Goal: Use online tool/utility: Use online tool/utility

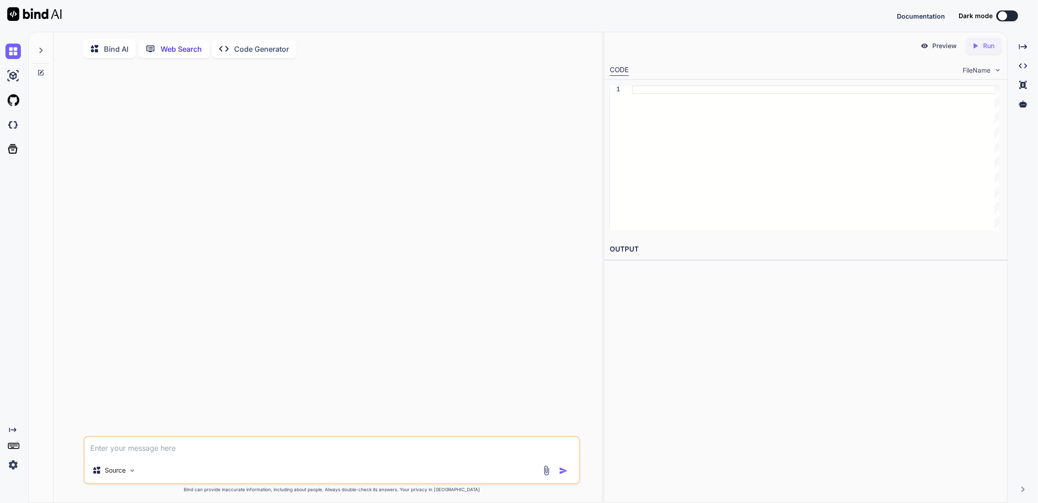
scroll to position [11, 0]
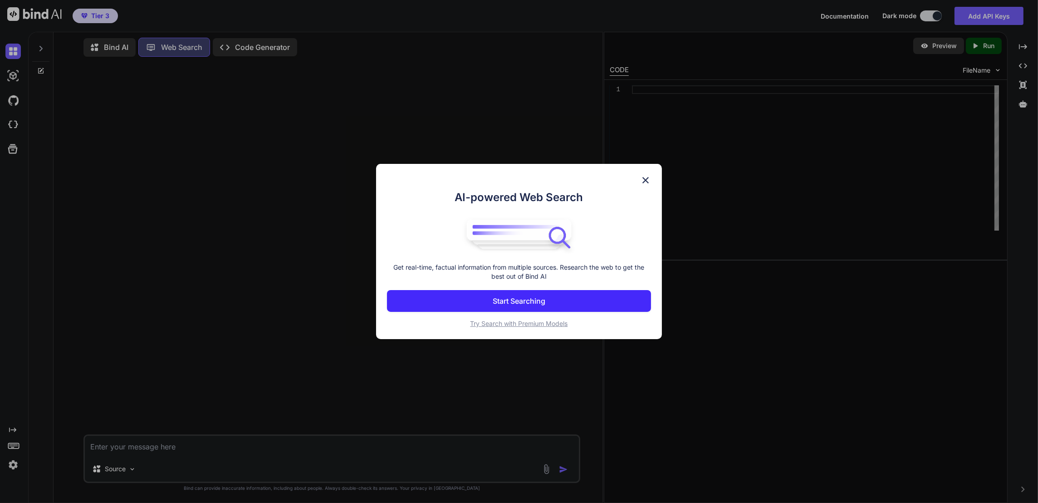
click at [643, 175] on img at bounding box center [645, 180] width 11 height 11
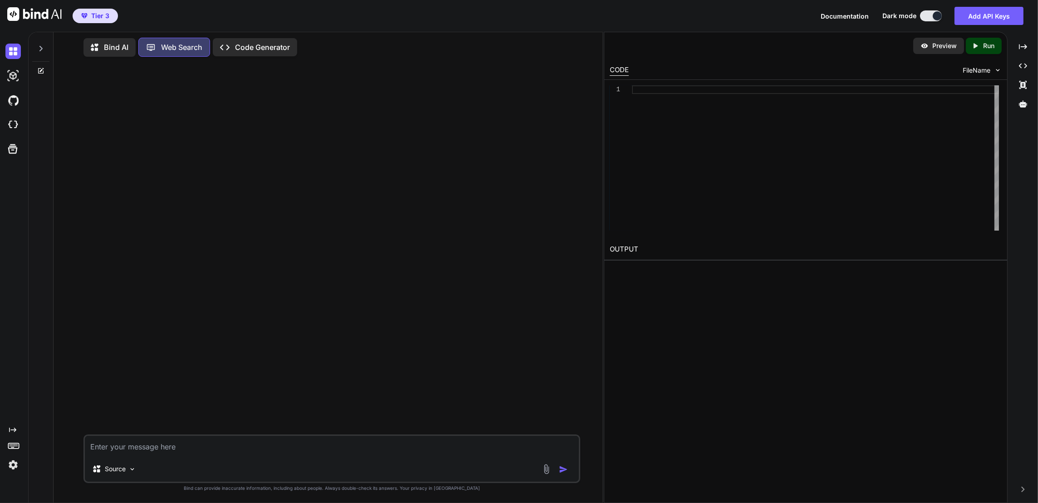
click at [290, 44] on p "Code Generator" at bounding box center [262, 47] width 55 height 11
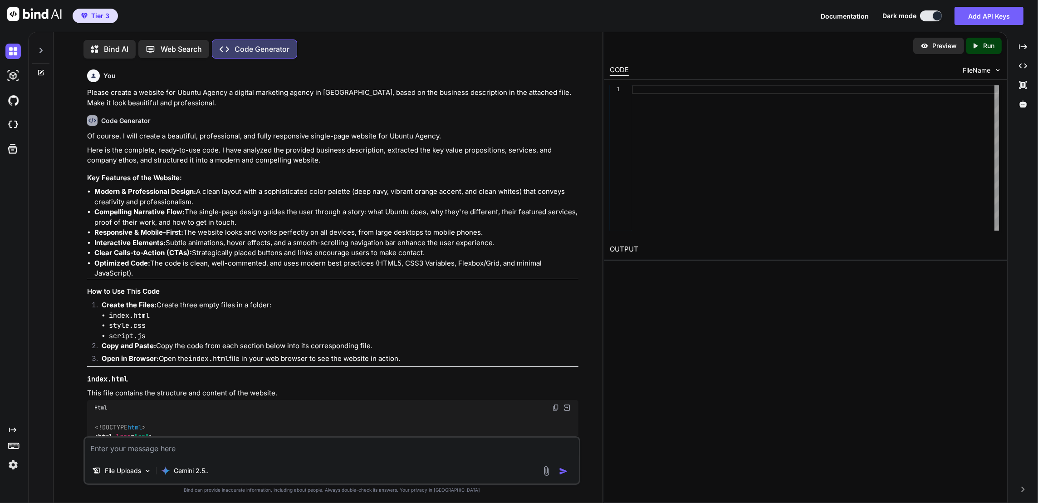
scroll to position [12, 0]
click at [13, 79] on img at bounding box center [12, 75] width 15 height 15
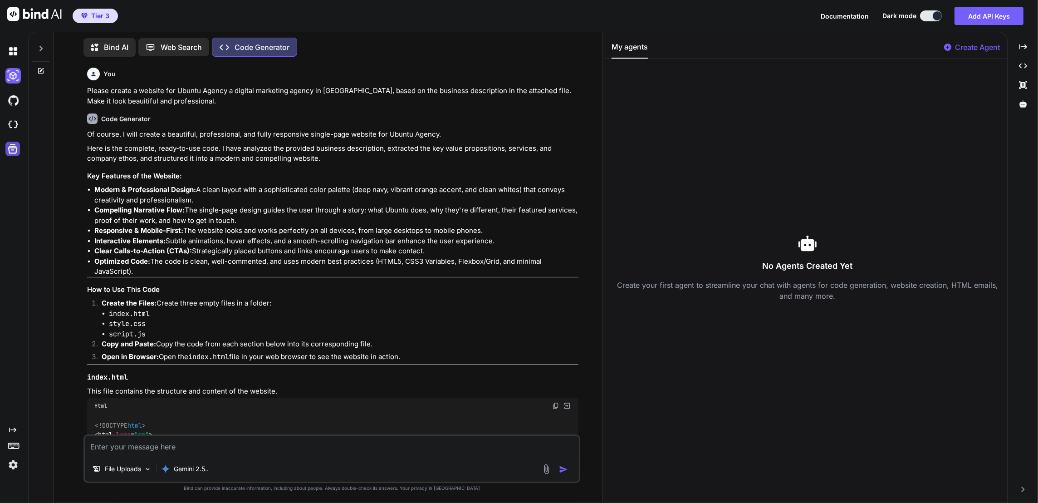
click at [10, 154] on icon at bounding box center [13, 149] width 10 height 10
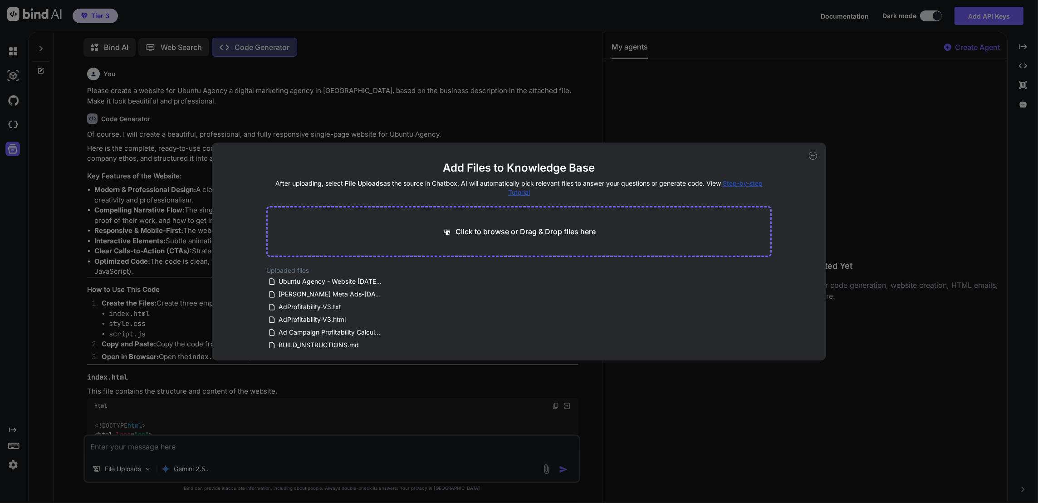
drag, startPoint x: 812, startPoint y: 131, endPoint x: 748, endPoint y: 123, distance: 63.5
click at [811, 152] on icon at bounding box center [813, 156] width 8 height 8
type textarea "x"
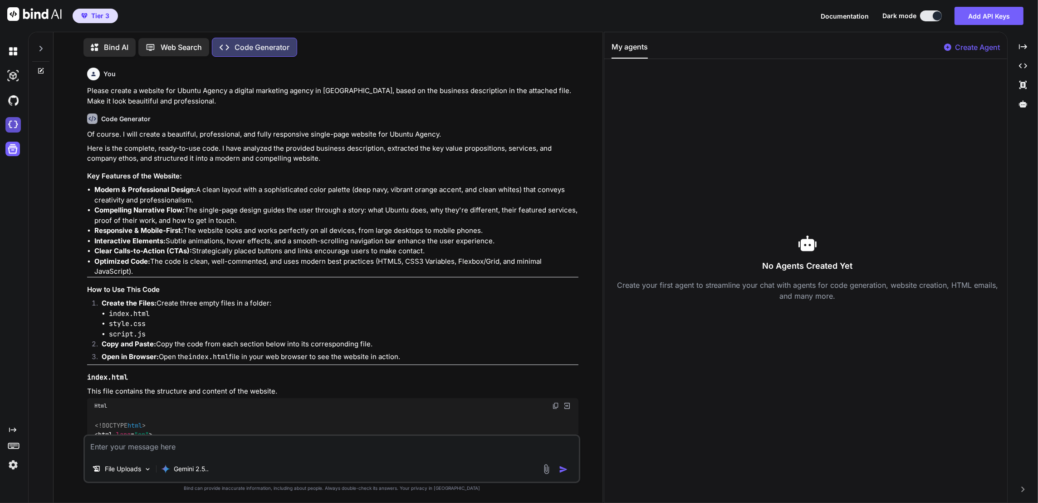
click at [16, 132] on img at bounding box center [12, 124] width 15 height 15
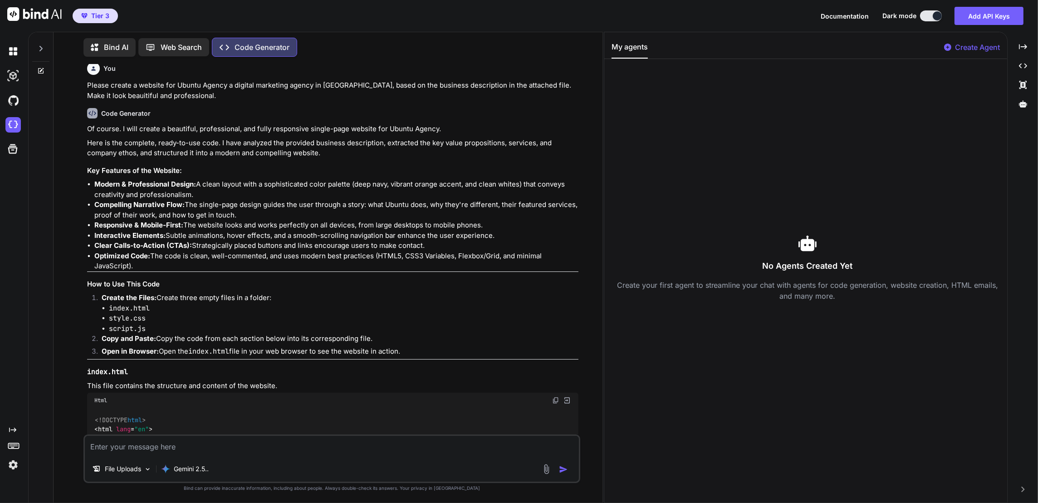
scroll to position [0, 0]
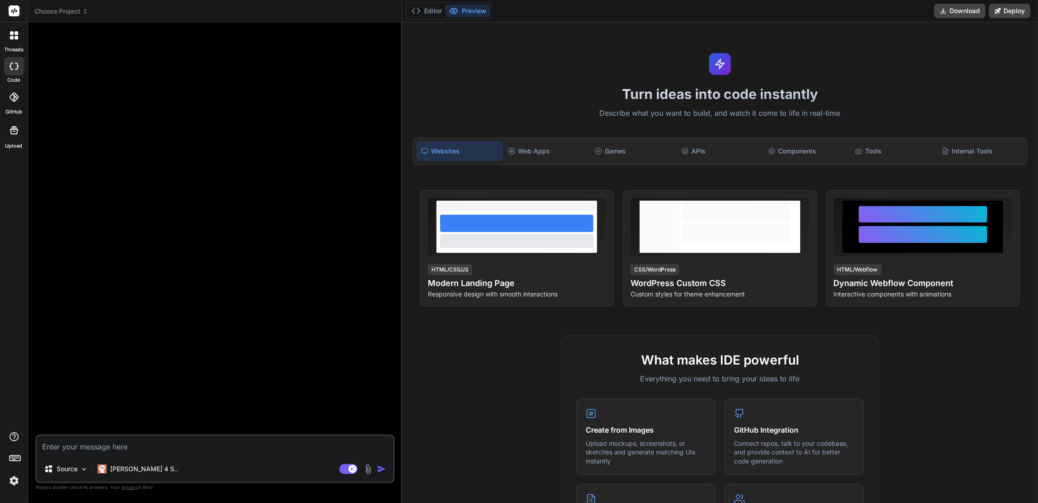
type textarea "x"
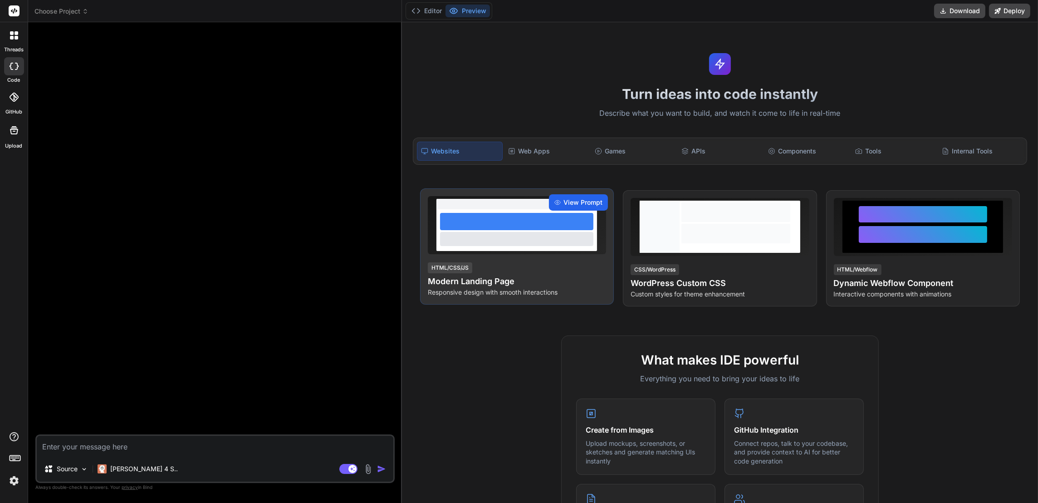
click at [572, 207] on span "View Prompt" at bounding box center [582, 202] width 39 height 9
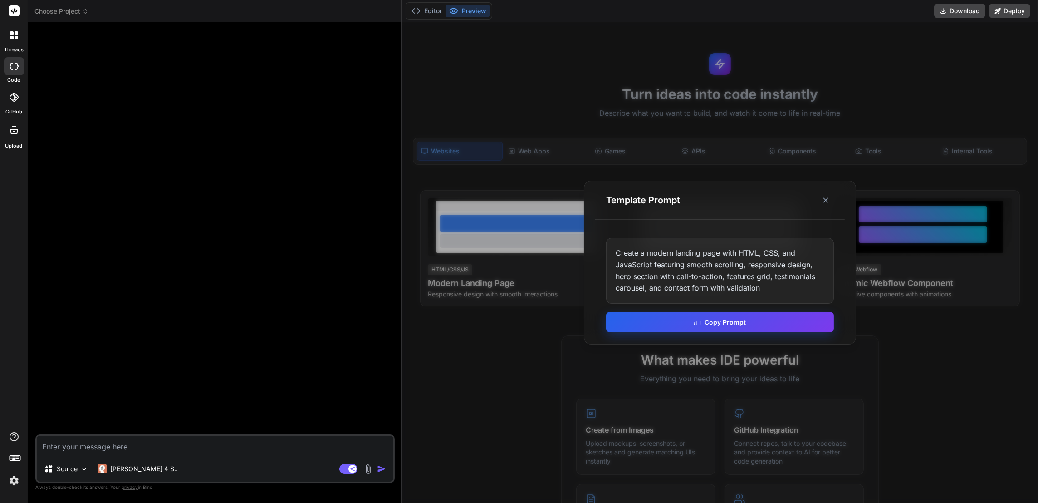
click at [721, 323] on button "Copy Prompt" at bounding box center [720, 322] width 228 height 20
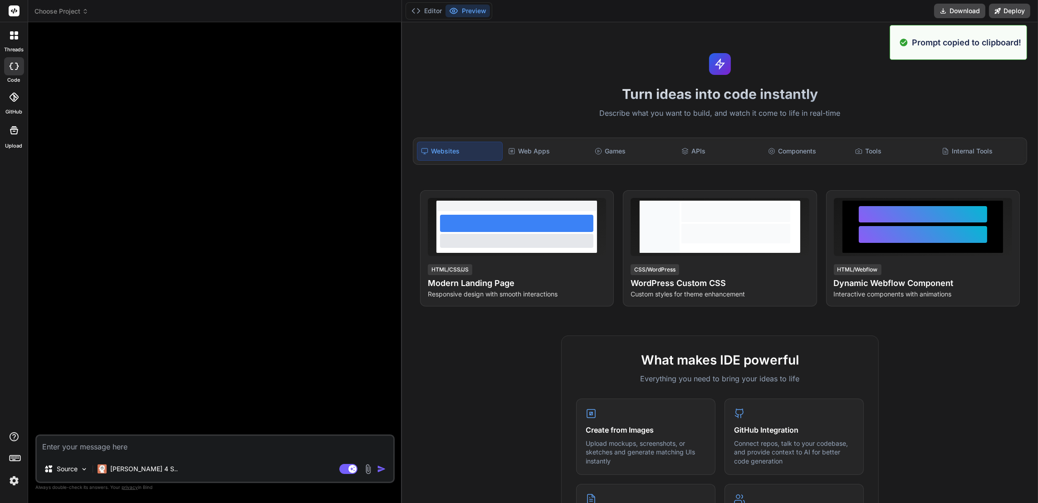
click at [154, 436] on textarea at bounding box center [215, 445] width 357 height 20
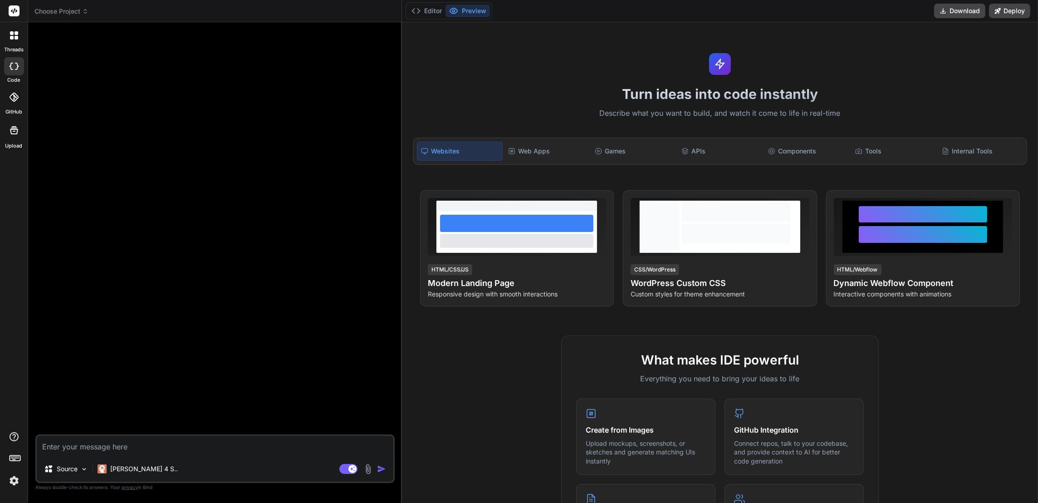
paste textarea "Create a modern landing page with HTML, CSS, and JavaScript featuring smooth sc…"
type textarea "Create a modern landing page with HTML, CSS, and JavaScript featuring smooth sc…"
type textarea "x"
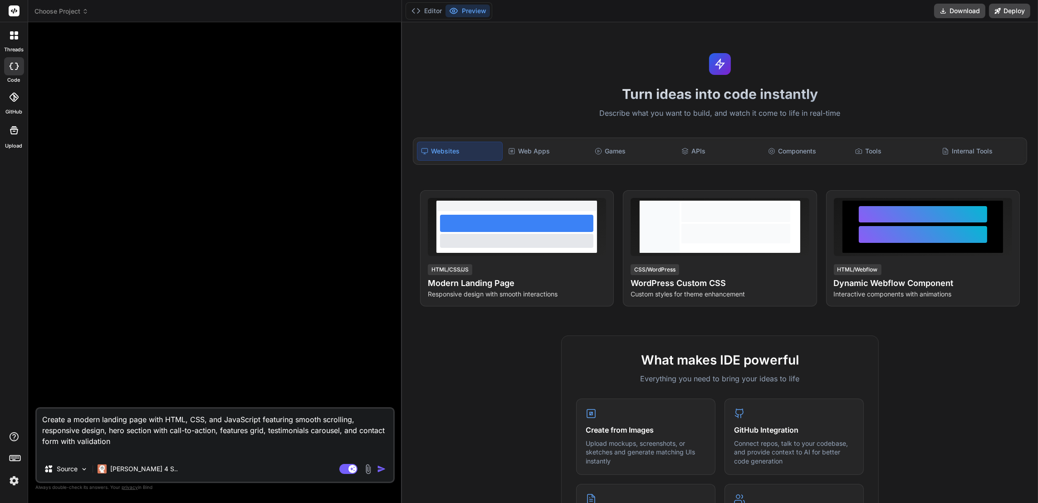
type textarea "Create a modern landing page with HTML, CSS, and JavaScript featuring smooth sc…"
type textarea "x"
type textarea "Create a modern landing page with HTML, CSS, and JavaScript featuring smooth sc…"
type textarea "x"
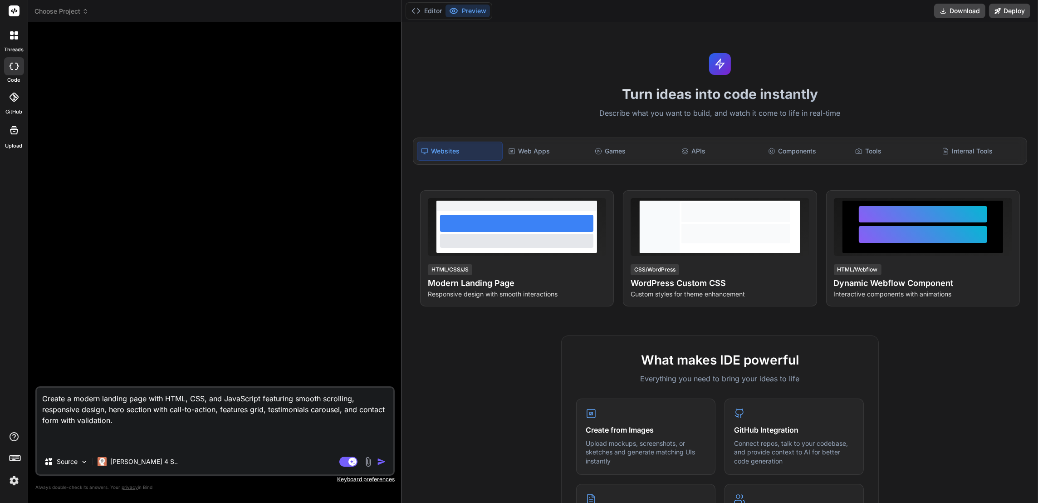
type textarea "Create a modern landing page with HTML, CSS, and JavaScript featuring smooth sc…"
type textarea "x"
type textarea "Create a modern landing page with HTML, CSS, and JavaScript featuring smooth sc…"
type textarea "x"
type textarea "Create a modern landing page with HTML, CSS, and JavaScript featuring smooth sc…"
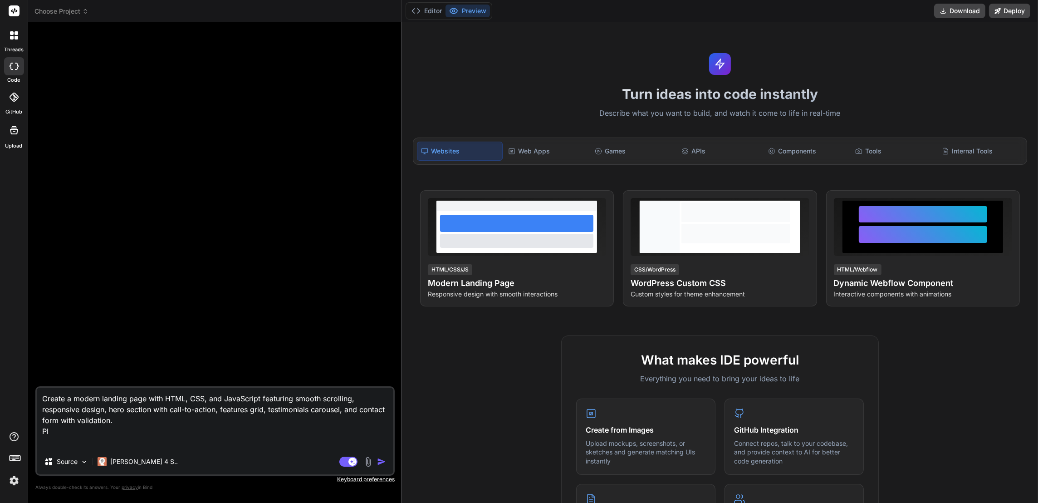
type textarea "x"
type textarea "Create a modern landing page with HTML, CSS, and JavaScript featuring smooth sc…"
type textarea "x"
type textarea "Create a modern landing page with HTML, CSS, and JavaScript featuring smooth sc…"
type textarea "x"
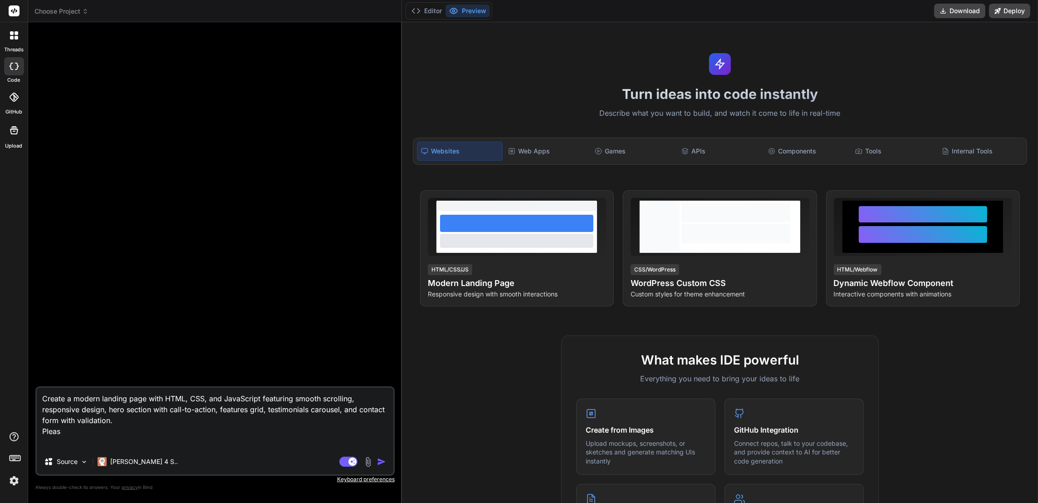
type textarea "Create a modern landing page with HTML, CSS, and JavaScript featuring smooth sc…"
type textarea "x"
type textarea "Create a modern landing page with HTML, CSS, and JavaScript featuring smooth sc…"
type textarea "x"
type textarea "Create a modern landing page with HTML, CSS, and JavaScript featuring smooth sc…"
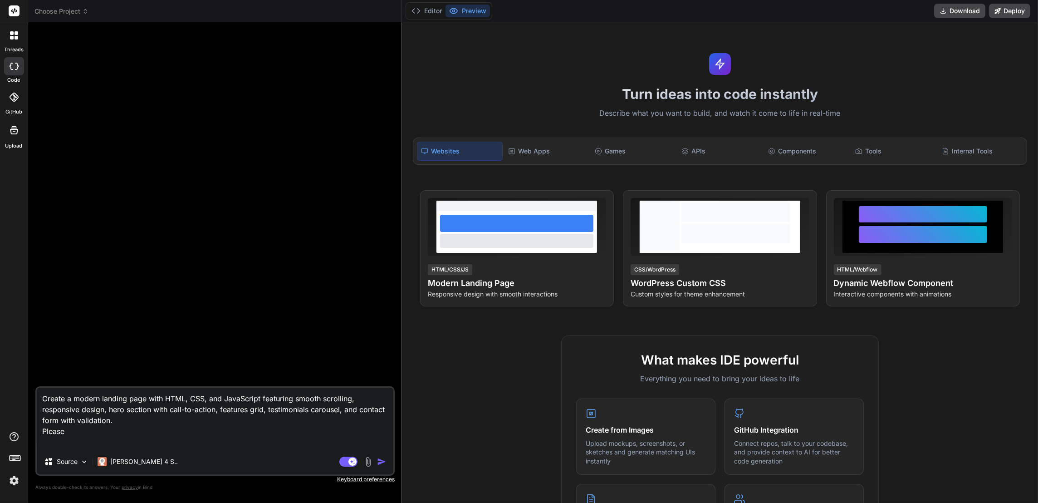
type textarea "x"
type textarea "Create a modern landing page with HTML, CSS, and JavaScript featuring smooth sc…"
type textarea "x"
type textarea "Create a modern landing page with HTML, CSS, and JavaScript featuring smooth sc…"
type textarea "x"
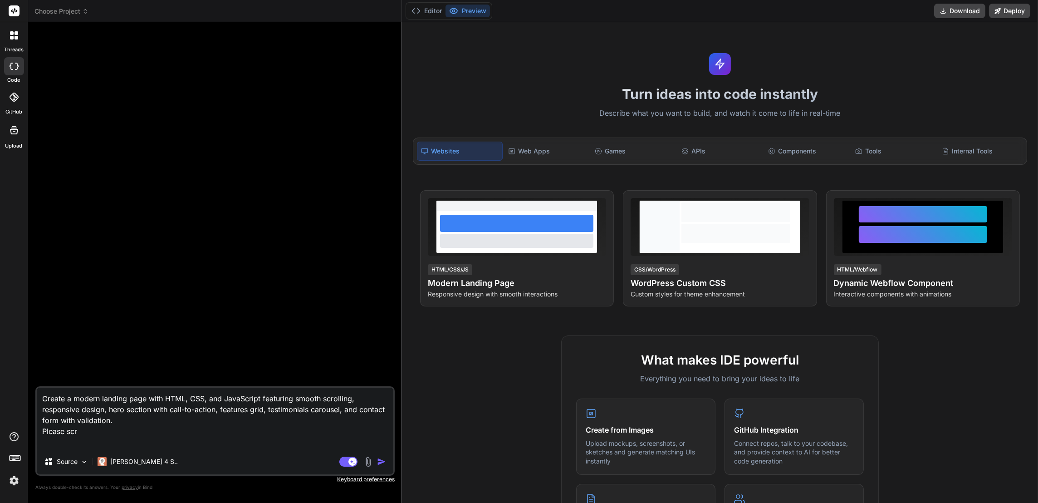
type textarea "Create a modern landing page with HTML, CSS, and JavaScript featuring smooth sc…"
type textarea "x"
type textarea "Create a modern landing page with HTML, CSS, and JavaScript featuring smooth sc…"
type textarea "x"
type textarea "Create a modern landing page with HTML, CSS, and JavaScript featuring smooth sc…"
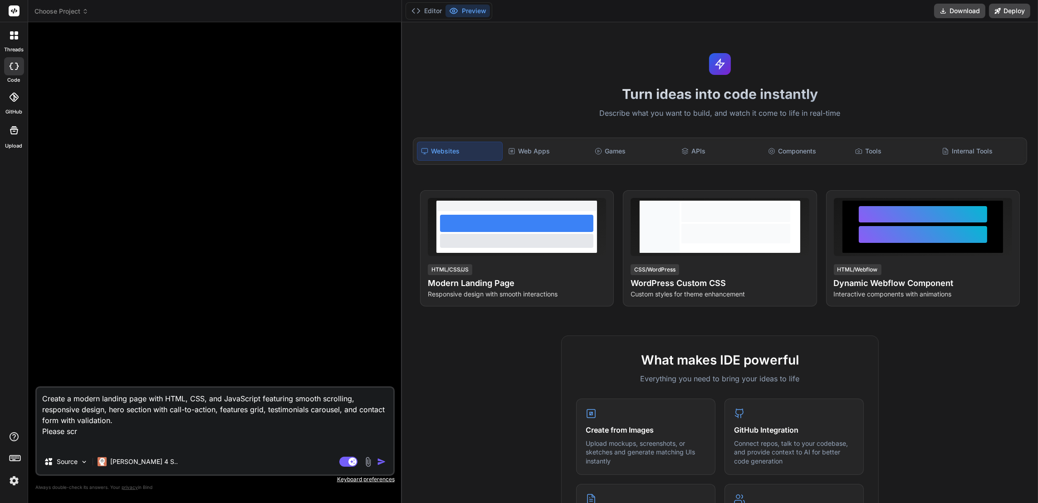
type textarea "x"
type textarea "Create a modern landing page with HTML, CSS, and JavaScript featuring smooth sc…"
type textarea "x"
type textarea "Create a modern landing page with HTML, CSS, and JavaScript featuring smooth sc…"
type textarea "x"
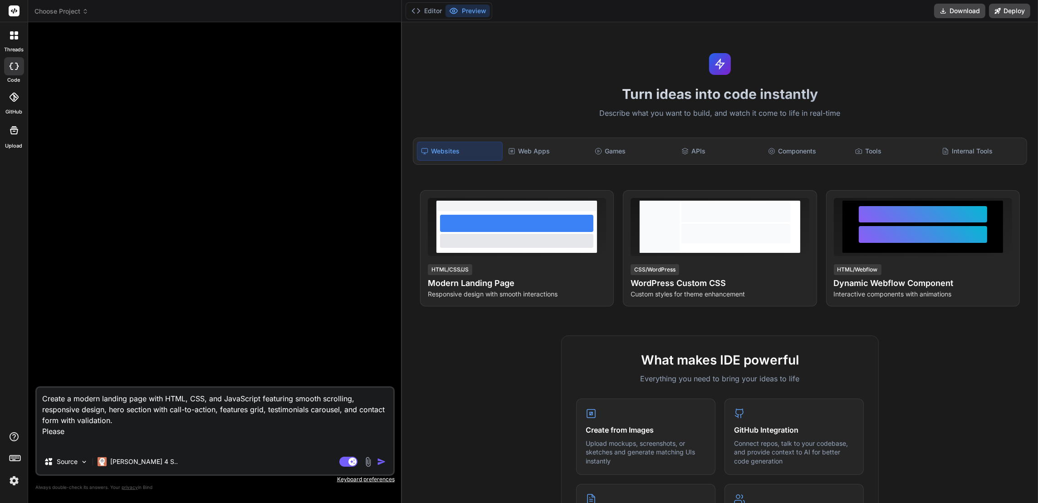
type textarea "Create a modern landing page with HTML, CSS, and JavaScript featuring smooth sc…"
type textarea "x"
type textarea "Create a modern landing page with HTML, CSS, and JavaScript featuring smooth sc…"
type textarea "x"
type textarea "Create a modern landing page with HTML, CSS, and JavaScript featuring smooth sc…"
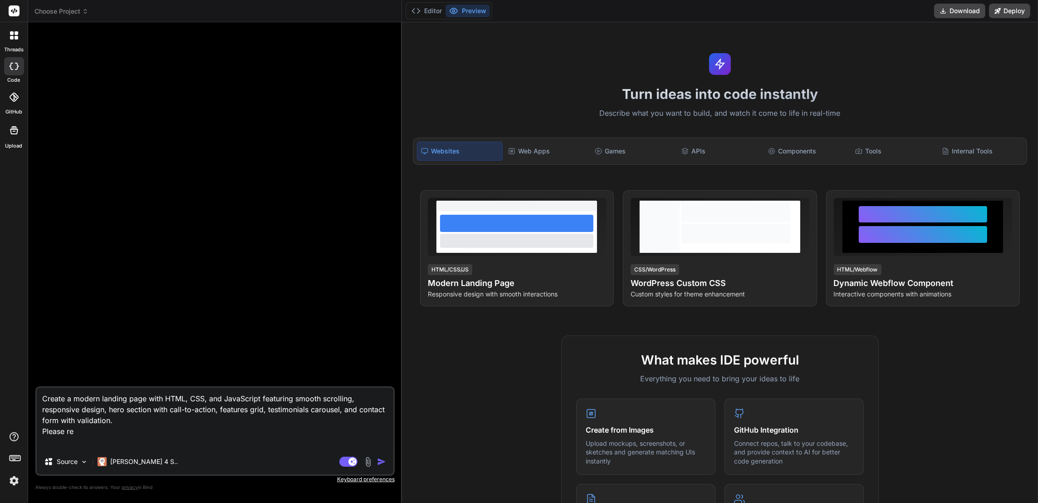
type textarea "x"
type textarea "Create a modern landing page with HTML, CSS, and JavaScript featuring smooth sc…"
type textarea "x"
type textarea "Create a modern landing page with HTML, CSS, and JavaScript featuring smooth sc…"
type textarea "x"
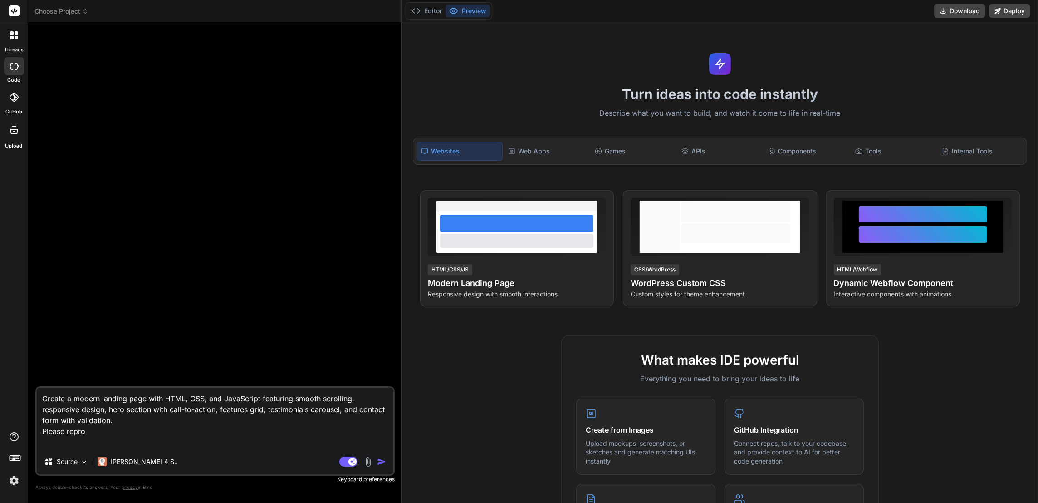
type textarea "Create a modern landing page with HTML, CSS, and JavaScript featuring smooth sc…"
type textarea "x"
type textarea "Create a modern landing page with HTML, CSS, and JavaScript featuring smooth sc…"
type textarea "x"
type textarea "Create a modern landing page with HTML, CSS, and JavaScript featuring smooth sc…"
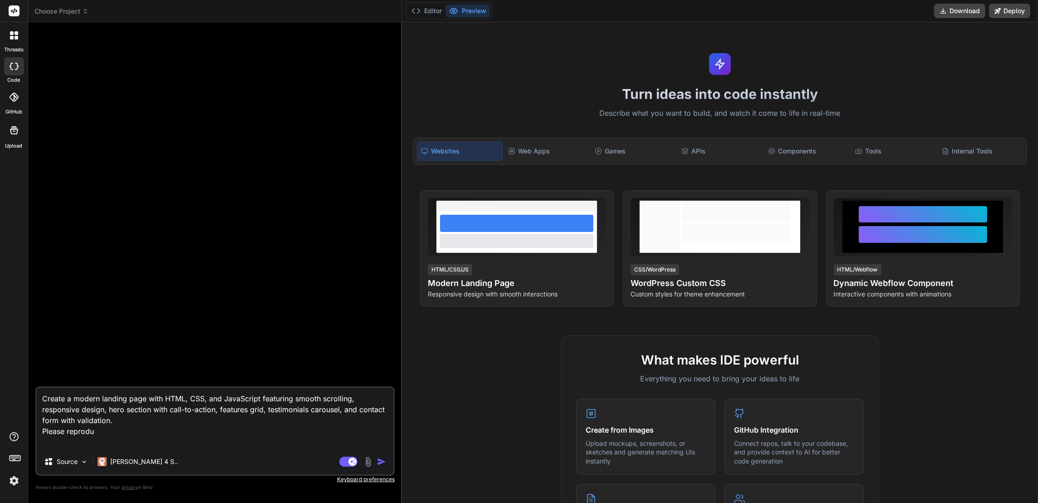
type textarea "x"
type textarea "Create a modern landing page with HTML, CSS, and JavaScript featuring smooth sc…"
type textarea "x"
type textarea "Create a modern landing page with HTML, CSS, and JavaScript featuring smooth sc…"
type textarea "x"
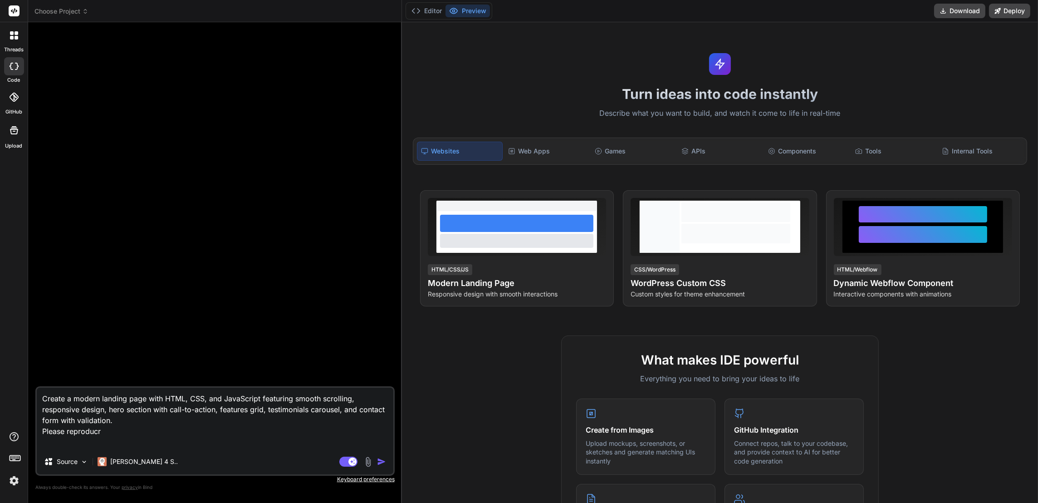
type textarea "Create a modern landing page with HTML, CSS, and JavaScript featuring smooth sc…"
type textarea "x"
type textarea "Create a modern landing page with HTML, CSS, and JavaScript featuring smooth sc…"
type textarea "x"
type textarea "Create a modern landing page with HTML, CSS, and JavaScript featuring smooth sc…"
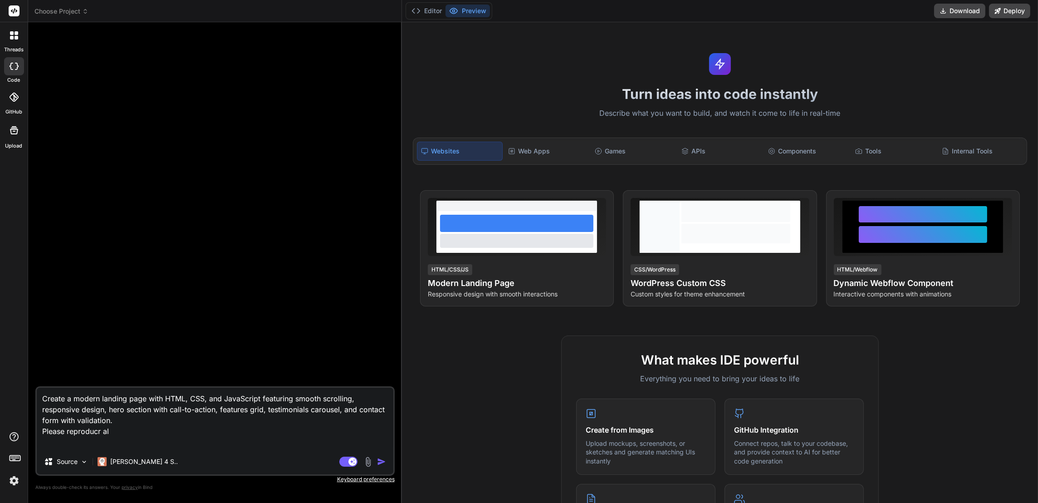
type textarea "x"
type textarea "Create a modern landing page with HTML, CSS, and JavaScript featuring smooth sc…"
type textarea "x"
type textarea "Create a modern landing page with HTML, CSS, and JavaScript featuring smooth sc…"
type textarea "x"
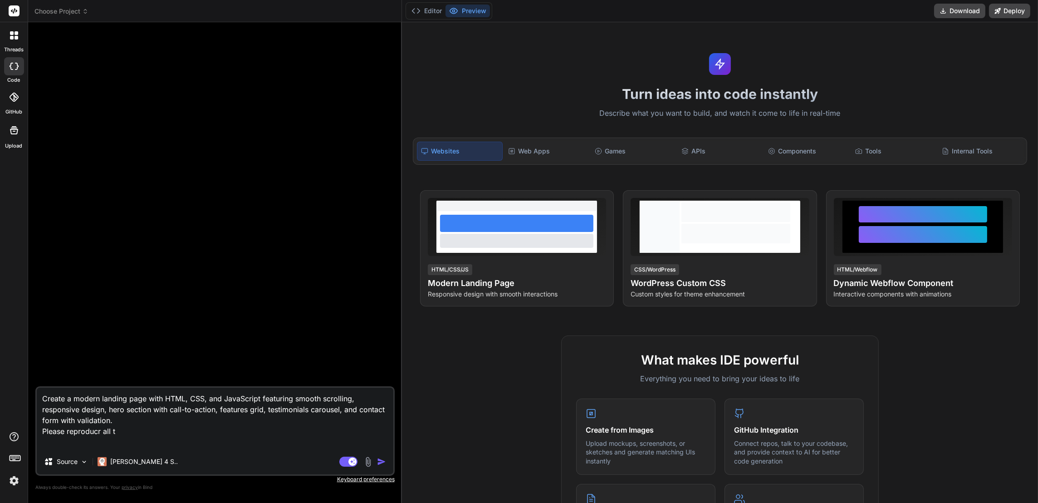
type textarea "Create a modern landing page with HTML, CSS, and JavaScript featuring smooth sc…"
type textarea "x"
type textarea "Create a modern landing page with HTML, CSS, and JavaScript featuring smooth sc…"
type textarea "x"
type textarea "Create a modern landing page with HTML, CSS, and JavaScript featuring smooth sc…"
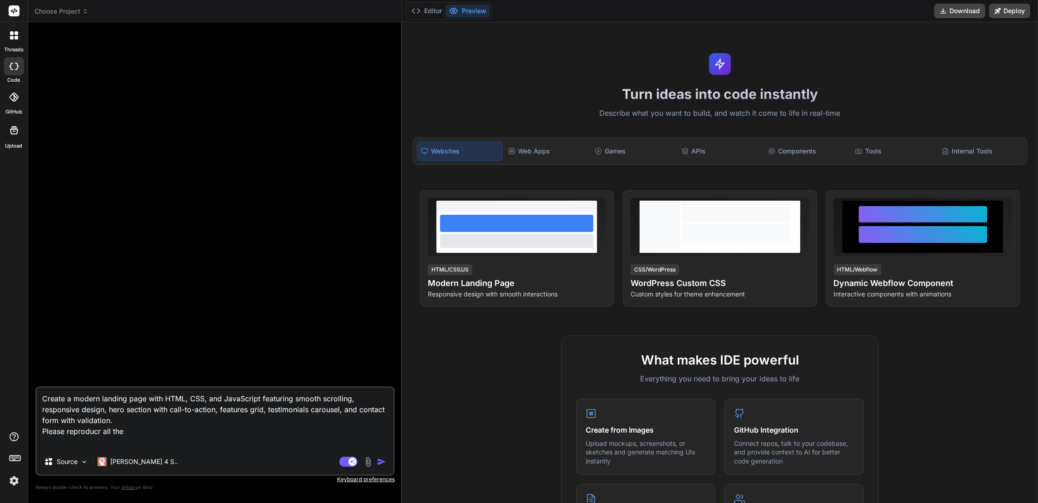
type textarea "x"
type textarea "Create a modern landing page with HTML, CSS, and JavaScript featuring smooth sc…"
type textarea "x"
type textarea "Create a modern landing page with HTML, CSS, and JavaScript featuring smooth sc…"
type textarea "x"
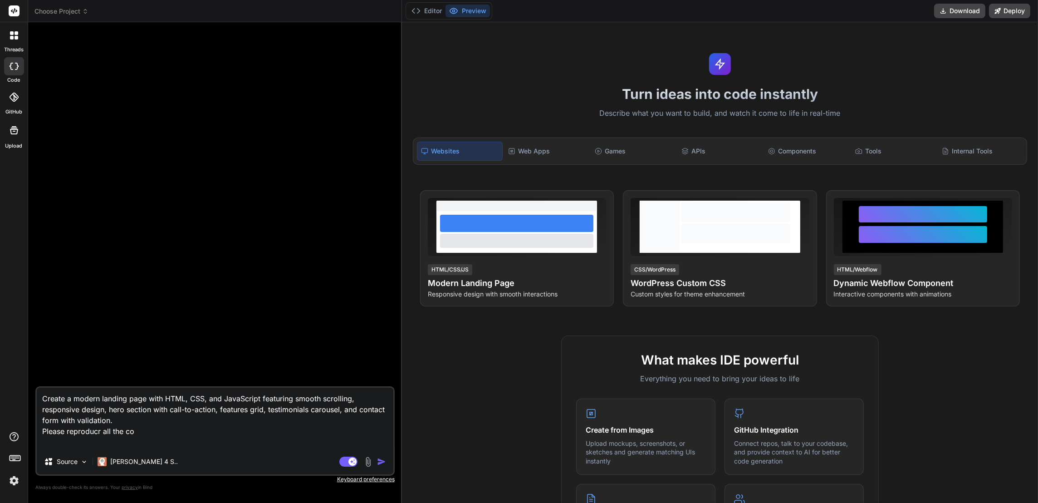
type textarea "Create a modern landing page with HTML, CSS, and JavaScript featuring smooth sc…"
type textarea "x"
type textarea "Create a modern landing page with HTML, CSS, and JavaScript featuring smooth sc…"
type textarea "x"
type textarea "Create a modern landing page with HTML, CSS, and JavaScript featuring smooth sc…"
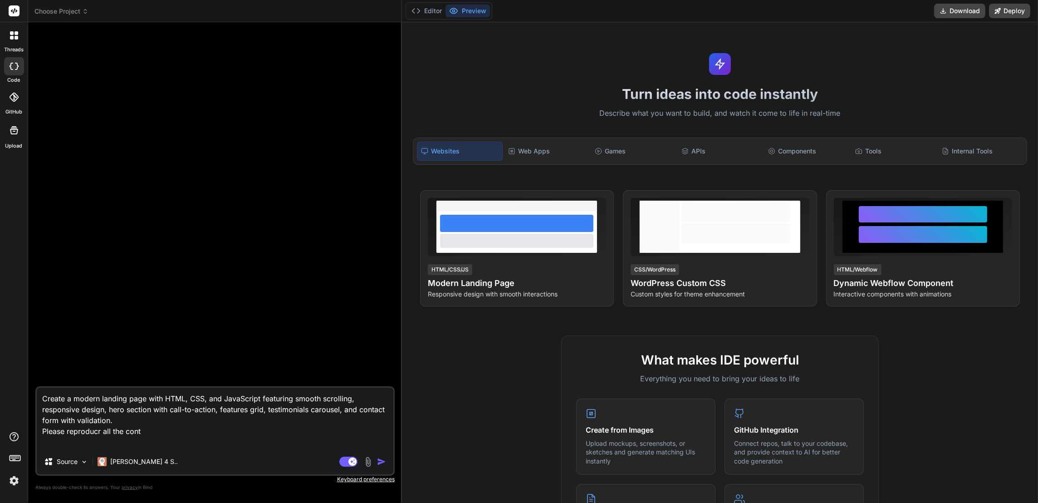
type textarea "x"
type textarea "Create a modern landing page with HTML, CSS, and JavaScript featuring smooth sc…"
type textarea "x"
type textarea "Create a modern landing page with HTML, CSS, and JavaScript featuring smooth sc…"
type textarea "x"
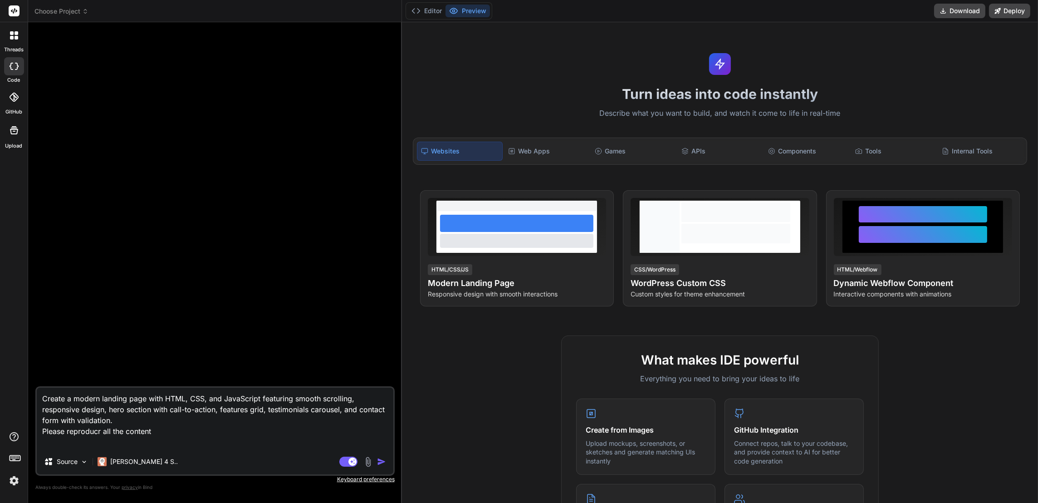
type textarea "Create a modern landing page with HTML, CSS, and JavaScript featuring smooth sc…"
type textarea "x"
type textarea "Create a modern landing page with HTML, CSS, and JavaScript featuring smooth sc…"
type textarea "x"
type textarea "Create a modern landing page with HTML, CSS, and JavaScript featuring smooth sc…"
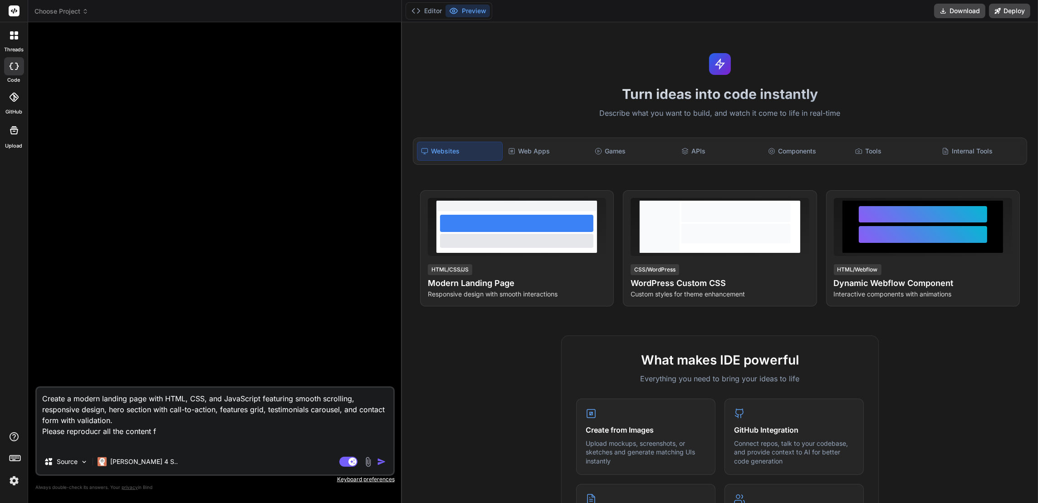
type textarea "x"
type textarea "Create a modern landing page with HTML, CSS, and JavaScript featuring smooth sc…"
type textarea "x"
type textarea "Create a modern landing page with HTML, CSS, and JavaScript featuring smooth sc…"
type textarea "x"
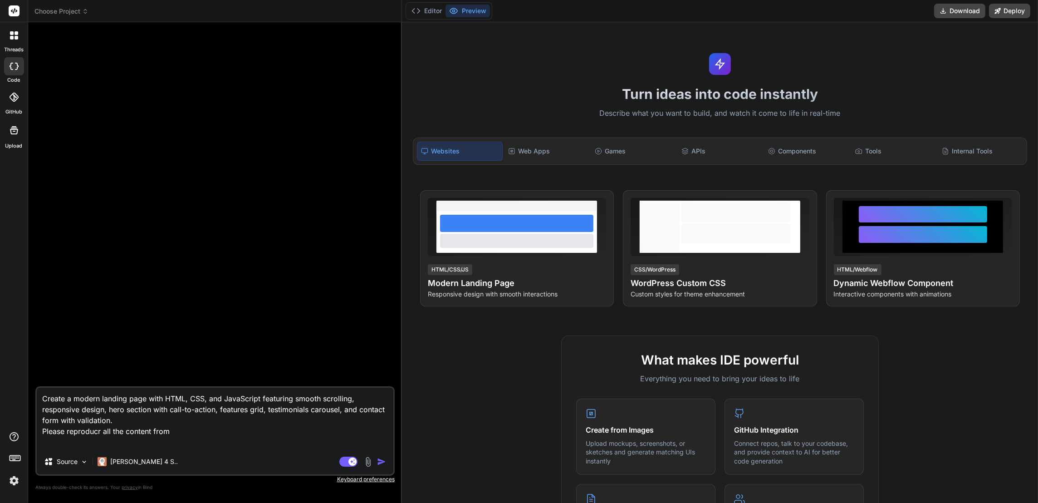
type textarea "Create a modern landing page with HTML, CSS, and JavaScript featuring smooth sc…"
type textarea "x"
type textarea "Create a modern landing page with HTML, CSS, and JavaScript featuring smooth sc…"
type textarea "x"
type textarea "Create a modern landing page with HTML, CSS, and JavaScript featuring smooth sc…"
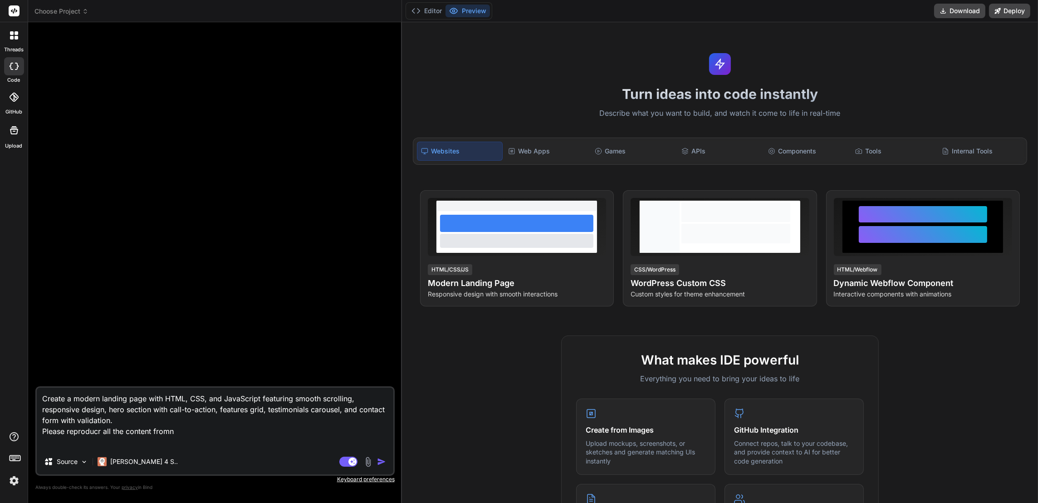
type textarea "x"
type textarea "Create a modern landing page with HTML, CSS, and JavaScript featuring smooth sc…"
type textarea "x"
type textarea "Create a modern landing page with HTML, CSS, and JavaScript featuring smooth sc…"
type textarea "x"
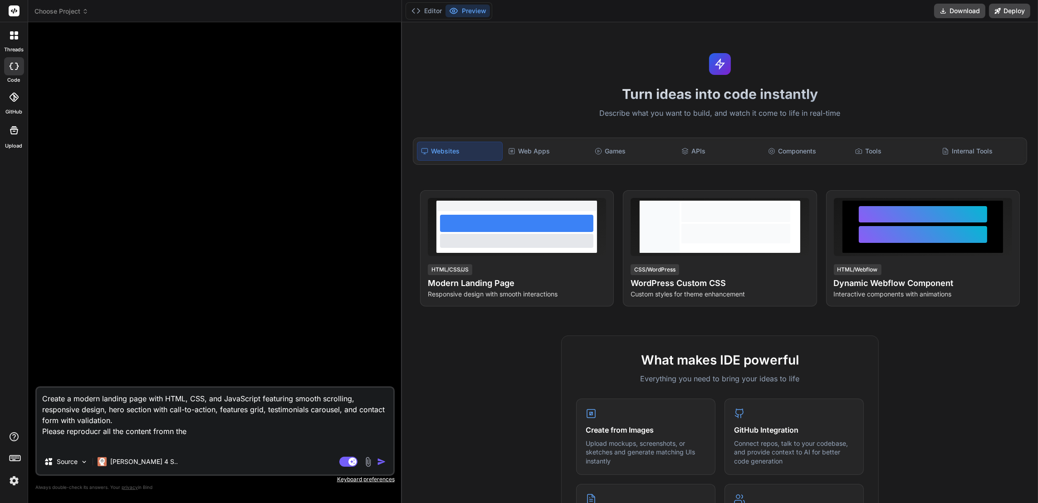
type textarea "Create a modern landing page with HTML, CSS, and JavaScript featuring smooth sc…"
type textarea "x"
type textarea "Create a modern landing page with HTML, CSS, and JavaScript featuring smooth sc…"
type textarea "x"
type textarea "Create a modern landing page with HTML, CSS, and JavaScript featuring smooth sc…"
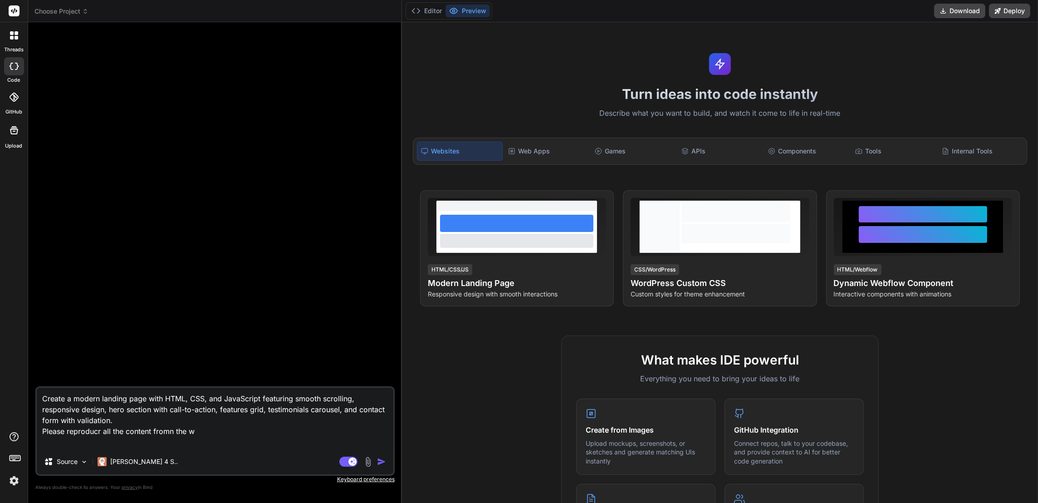
type textarea "x"
type textarea "Create a modern landing page with HTML, CSS, and JavaScript featuring smooth sc…"
type textarea "x"
type textarea "Create a modern landing page with HTML, CSS, and JavaScript featuring smooth sc…"
type textarea "x"
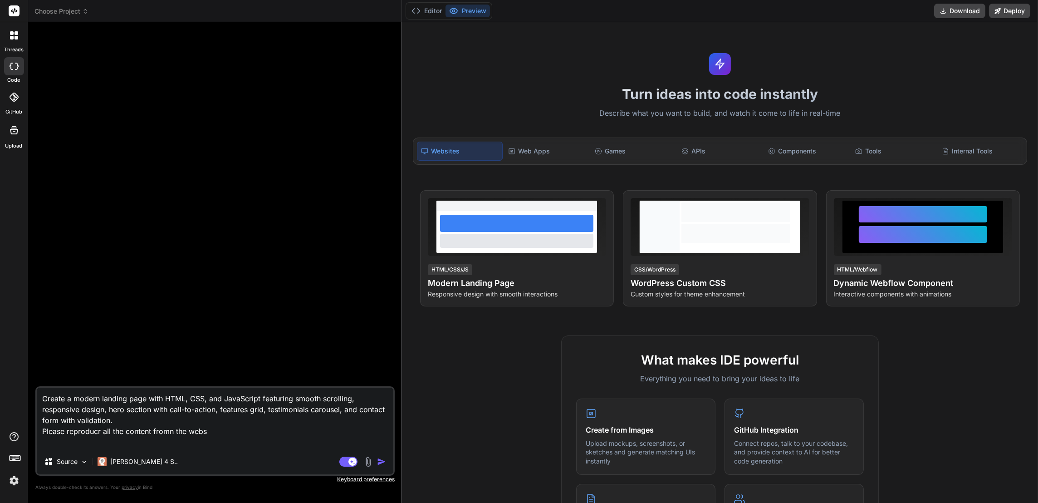
type textarea "Create a modern landing page with HTML, CSS, and JavaScript featuring smooth sc…"
type textarea "x"
type textarea "Create a modern landing page with HTML, CSS, and JavaScript featuring smooth sc…"
type textarea "x"
type textarea "Create a modern landing page with HTML, CSS, and JavaScript featuring smooth sc…"
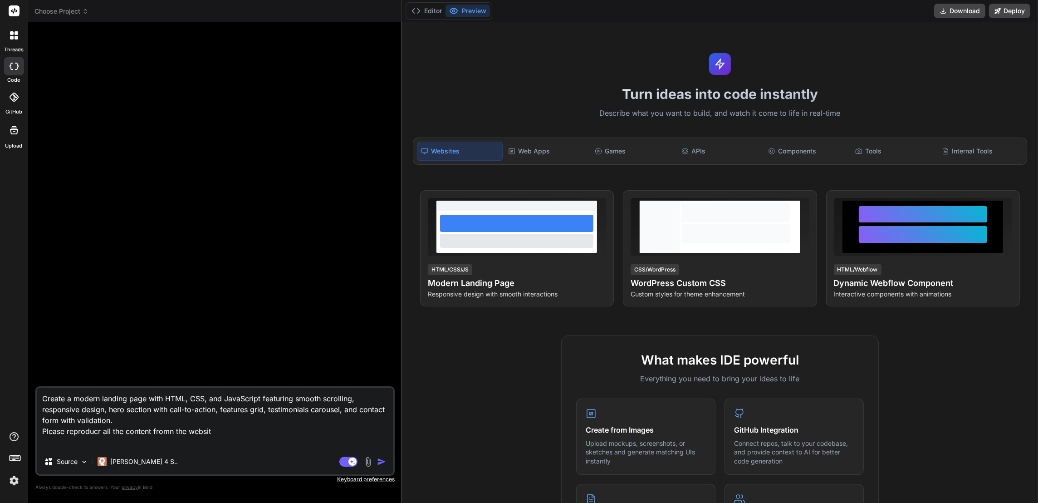
type textarea "x"
type textarea "Create a modern landing page with HTML, CSS, and JavaScript featuring smooth sc…"
type textarea "x"
type textarea "Create a modern landing page with HTML, CSS, and JavaScript featuring smooth sc…"
type textarea "x"
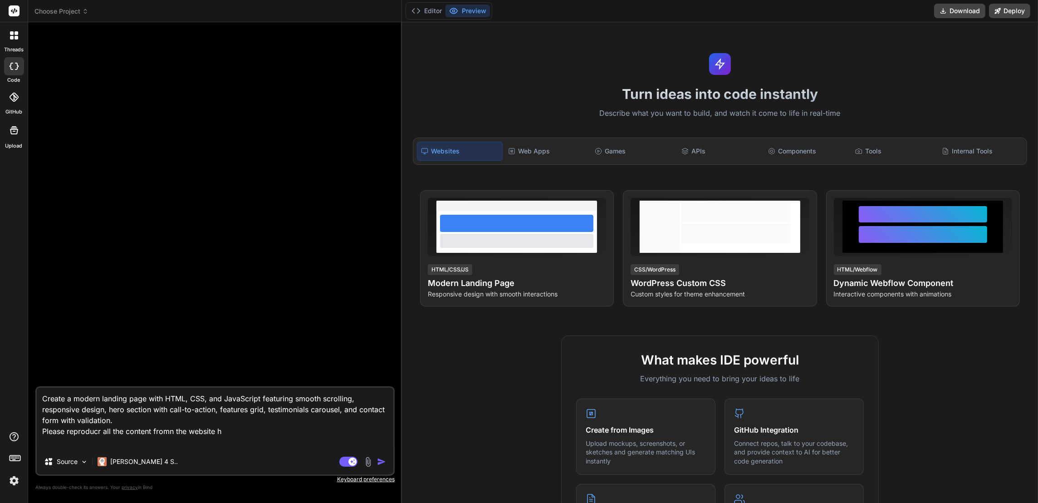
type textarea "Create a modern landing page with HTML, CSS, and JavaScript featuring smooth sc…"
type textarea "x"
type textarea "Create a modern landing page with HTML, CSS, and JavaScript featuring smooth sc…"
type textarea "x"
type textarea "Create a modern landing page with HTML, CSS, and JavaScript featuring smooth sc…"
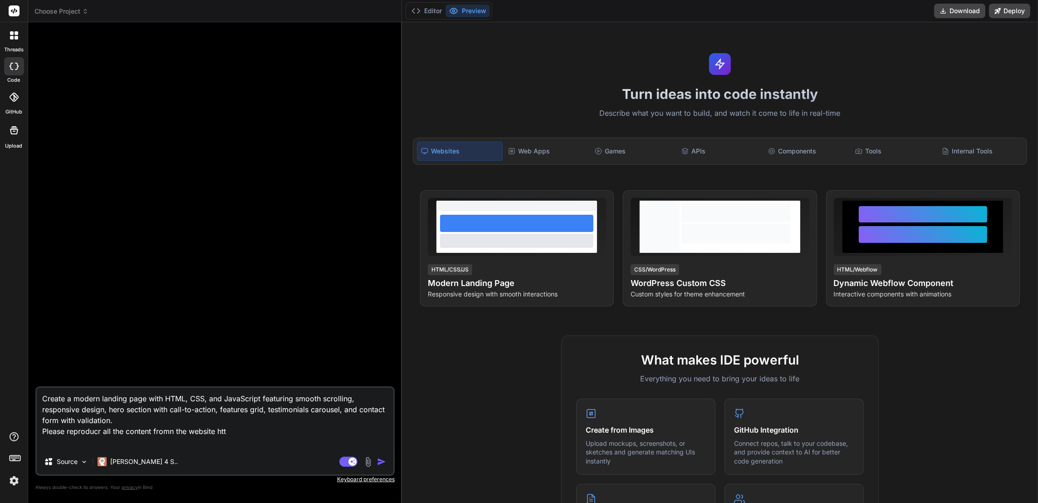
type textarea "x"
type textarea "Create a modern landing page with HTML, CSS, and JavaScript featuring smooth sc…"
type textarea "x"
type textarea "Create a modern landing page with HTML, CSS, and JavaScript featuring smooth sc…"
type textarea "x"
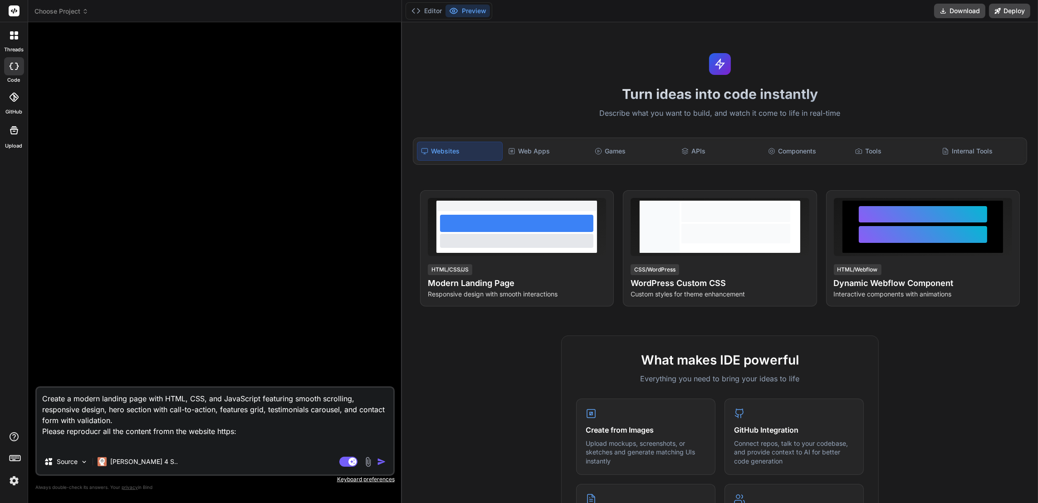
type textarea "Create a modern landing page with HTML, CSS, and JavaScript featuring smooth sc…"
type textarea "x"
type textarea "Create a modern landing page with HTML, CSS, and JavaScript featuring smooth sc…"
type textarea "x"
type textarea "Create a modern landing page with HTML, CSS, and JavaScript featuring smooth sc…"
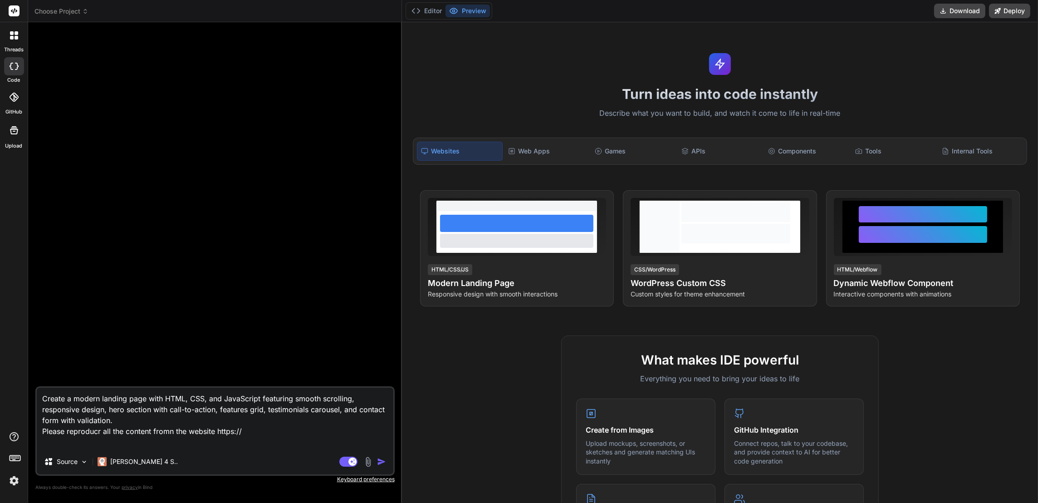
type textarea "x"
type textarea "Create a modern landing page with HTML, CSS, and JavaScript featuring smooth sc…"
type textarea "x"
type textarea "Create a modern landing page with HTML, CSS, and JavaScript featuring smooth sc…"
type textarea "x"
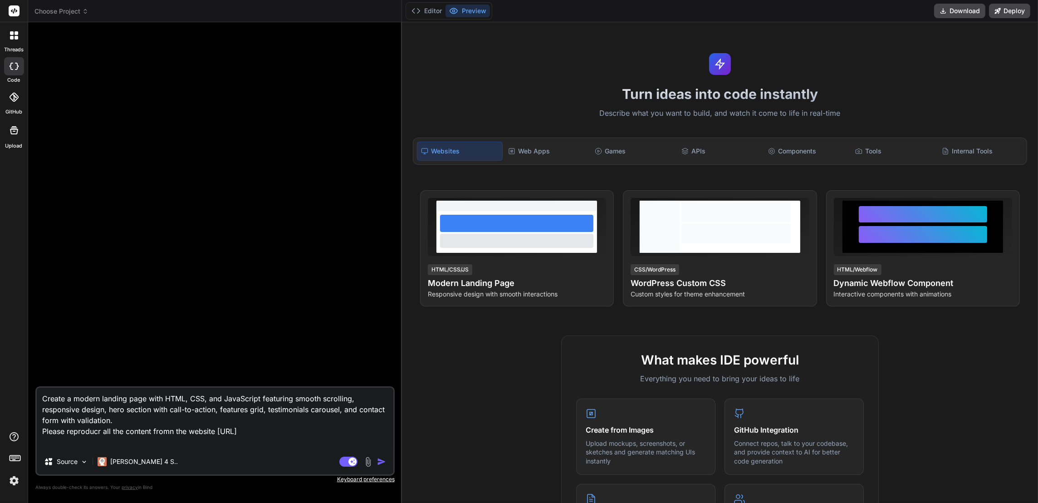
type textarea "Create a modern landing page with HTML, CSS, and JavaScript featuring smooth sc…"
type textarea "x"
type textarea "Create a modern landing page with HTML, CSS, and JavaScript featuring smooth sc…"
type textarea "x"
type textarea "Create a modern landing page with HTML, CSS, and JavaScript featuring smooth sc…"
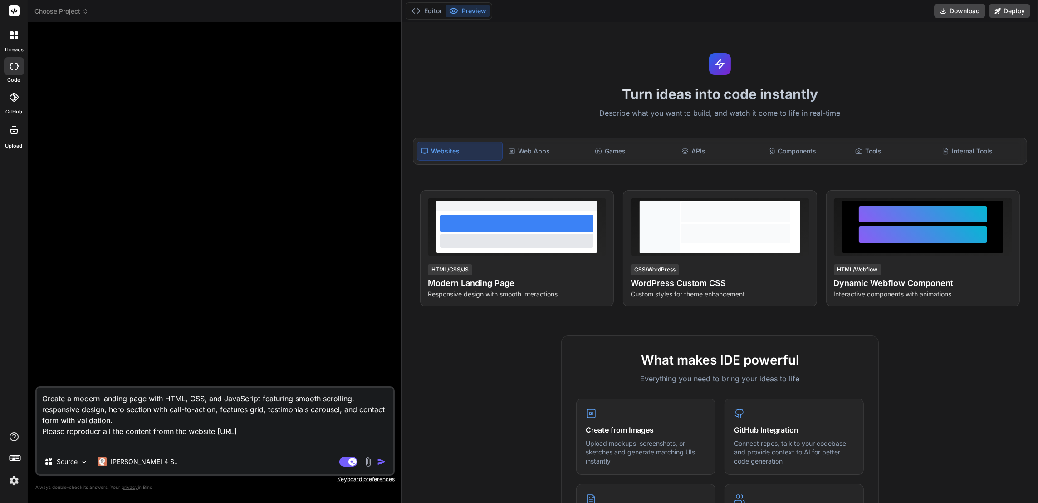
type textarea "x"
type textarea "Create a modern landing page with HTML, CSS, and JavaScript featuring smooth sc…"
type textarea "x"
type textarea "Create a modern landing page with HTML, CSS, and JavaScript featuring smooth sc…"
type textarea "x"
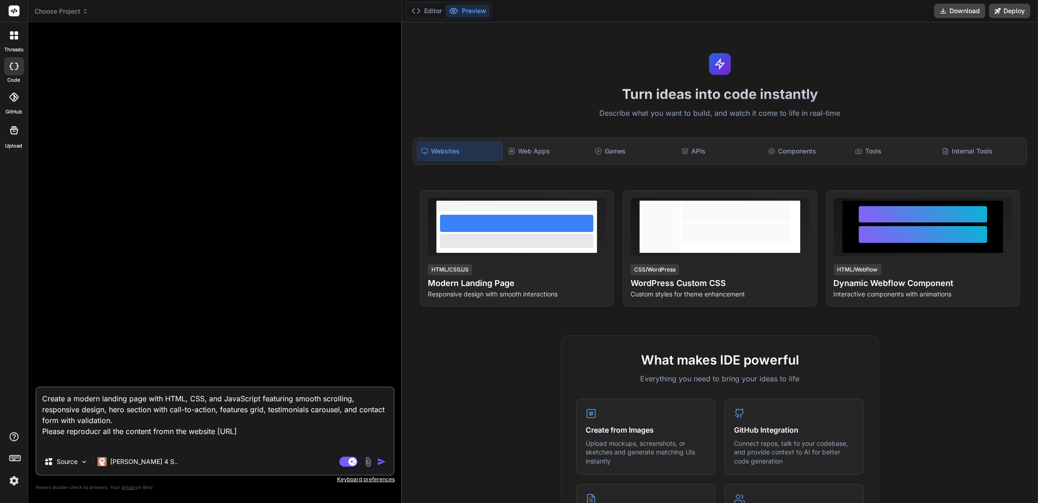
type textarea "Create a modern landing page with HTML, CSS, and JavaScript featuring smooth sc…"
type textarea "x"
type textarea "Create a modern landing page with HTML, CSS, and JavaScript featuring smooth sc…"
type textarea "x"
type textarea "Create a modern landing page with HTML, CSS, and JavaScript featuring smooth sc…"
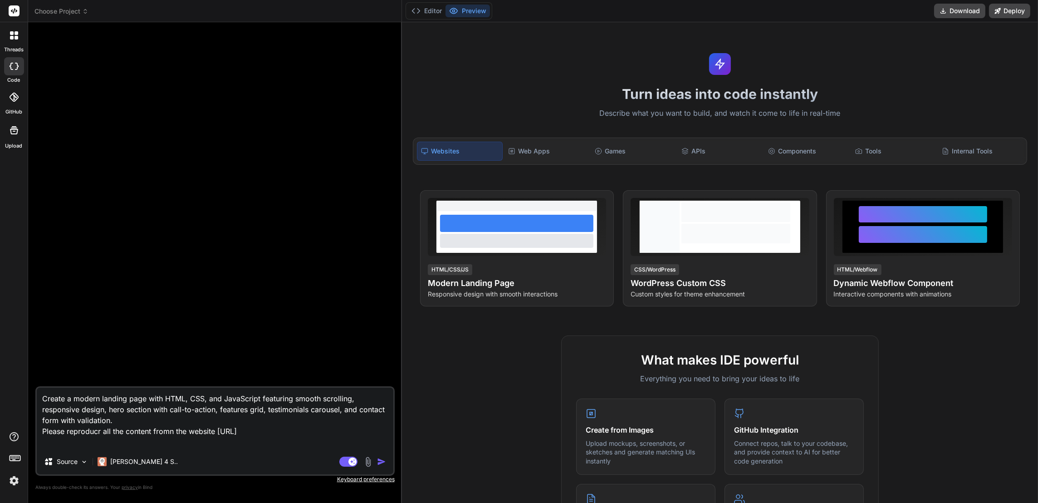
type textarea "x"
type textarea "Create a modern landing page with HTML, CSS, and JavaScript featuring smooth sc…"
type textarea "x"
type textarea "Create a modern landing page with HTML, CSS, and JavaScript featuring smooth sc…"
type textarea "x"
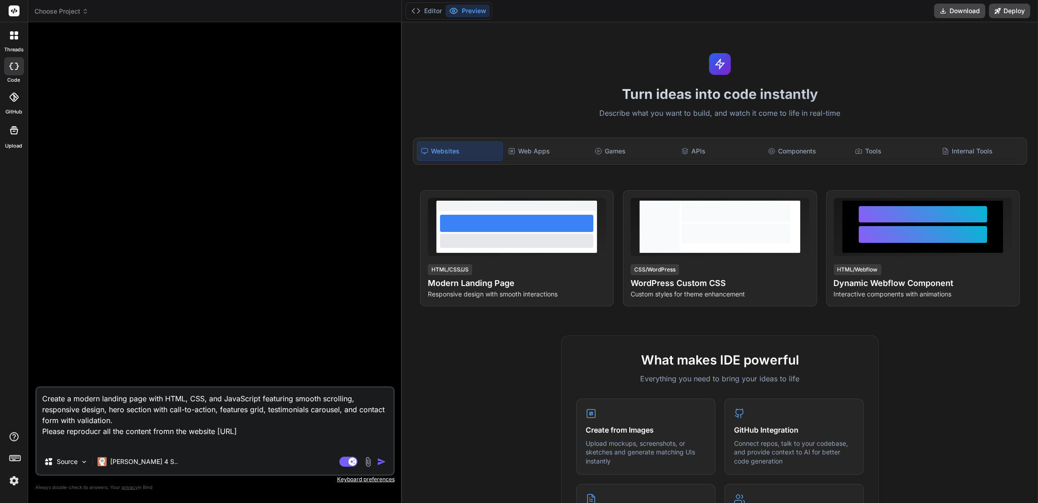
type textarea "Create a modern landing page with HTML, CSS, and JavaScript featuring smooth sc…"
type textarea "x"
type textarea "Create a modern landing page with HTML, CSS, and JavaScript featuring smooth sc…"
type textarea "x"
type textarea "Create a modern landing page with HTML, CSS, and JavaScript featuring smooth sc…"
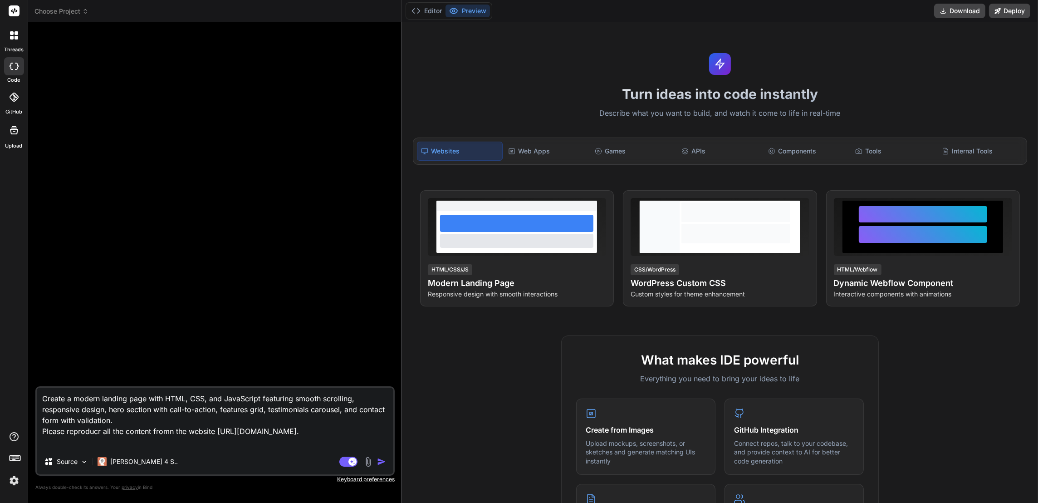
type textarea "x"
type textarea "Create a modern landing page with HTML, CSS, and JavaScript featuring smooth sc…"
type textarea "x"
type textarea "Create a modern landing page with HTML, CSS, and JavaScript featuring smooth sc…"
type textarea "x"
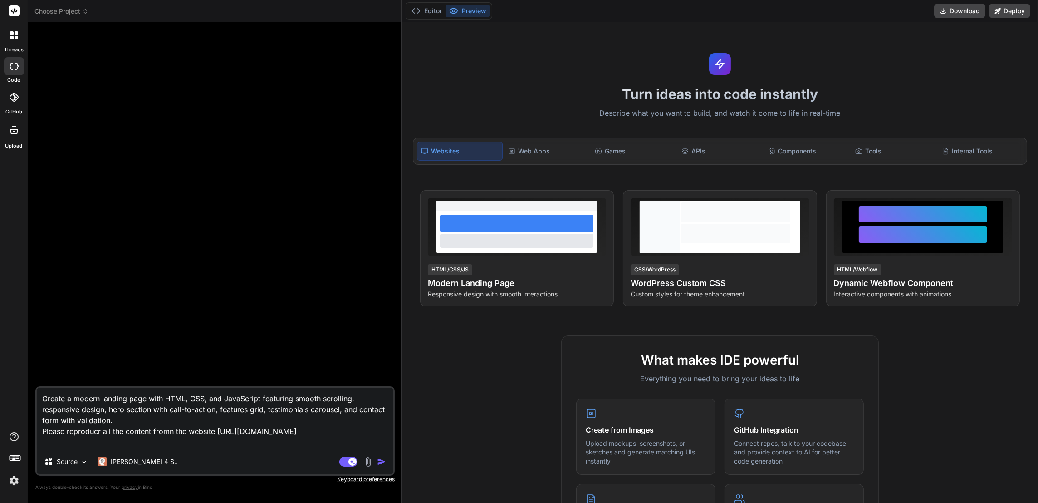
click at [199, 428] on textarea "Create a modern landing page with HTML, CSS, and JavaScript featuring smooth sc…" at bounding box center [215, 417] width 357 height 61
type textarea "Create a modern landing page with HTML, CSS, and JavaScript featuring smooth sc…"
type textarea "x"
click at [382, 432] on textarea "Create a modern landing page with HTML, CSS, and JavaScript featuring smooth sc…" at bounding box center [215, 417] width 357 height 61
type textarea "Create a modern landing page with HTML, CSS, and JavaScript featuring smooth sc…"
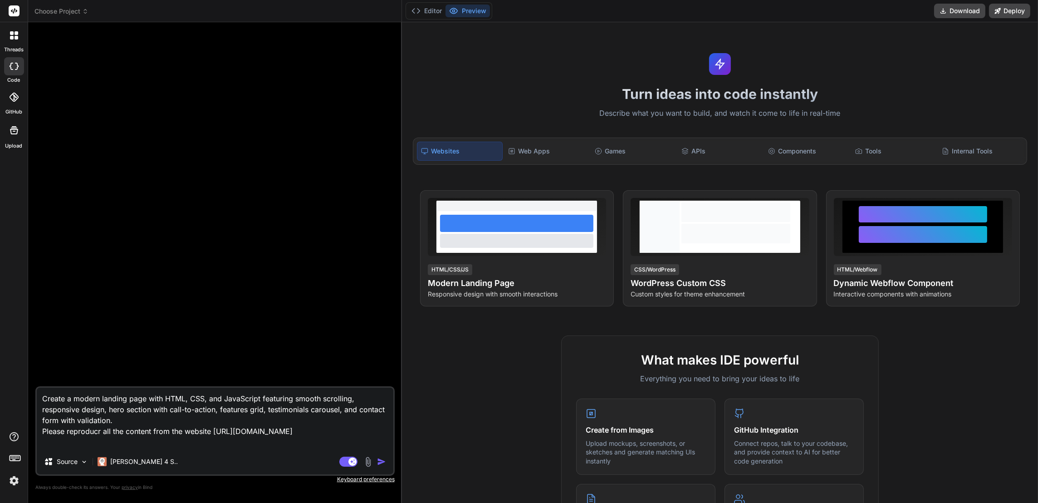
type textarea "x"
type textarea "Create a modern landing page with HTML, CSS, and JavaScript featuring smooth sc…"
type textarea "x"
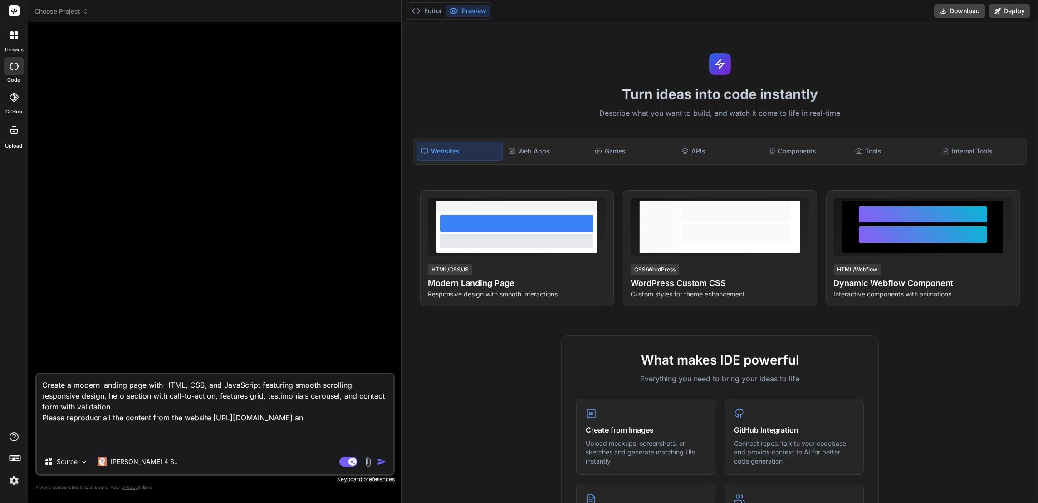
type textarea "Create a modern landing page with HTML, CSS, and JavaScript featuring smooth sc…"
type textarea "x"
type textarea "Create a modern landing page with HTML, CSS, and JavaScript featuring smooth sc…"
type textarea "x"
type textarea "Create a modern landing page with HTML, CSS, and JavaScript featuring smooth sc…"
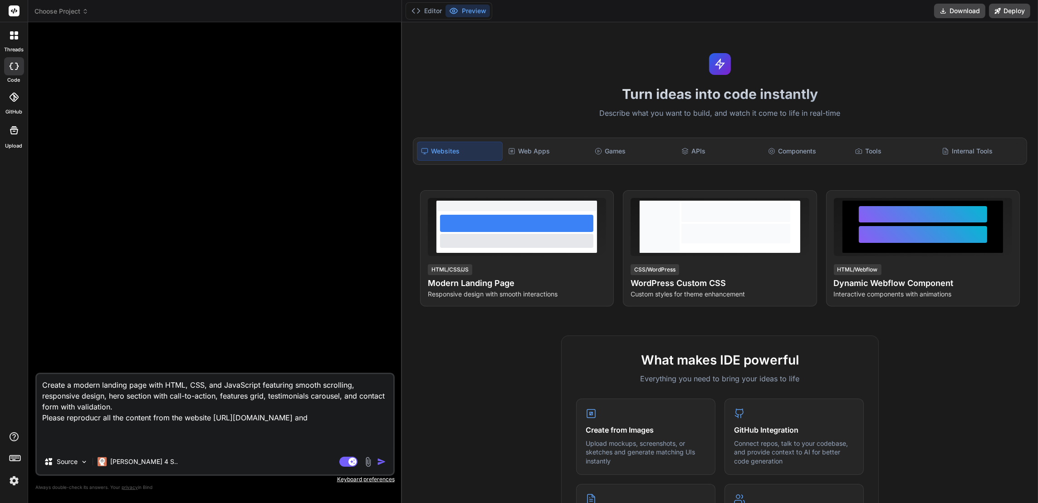
type textarea "x"
type textarea "Create a modern landing page with HTML, CSS, and JavaScript featuring smooth sc…"
type textarea "x"
type textarea "Create a modern landing page with HTML, CSS, and JavaScript featuring smooth sc…"
type textarea "x"
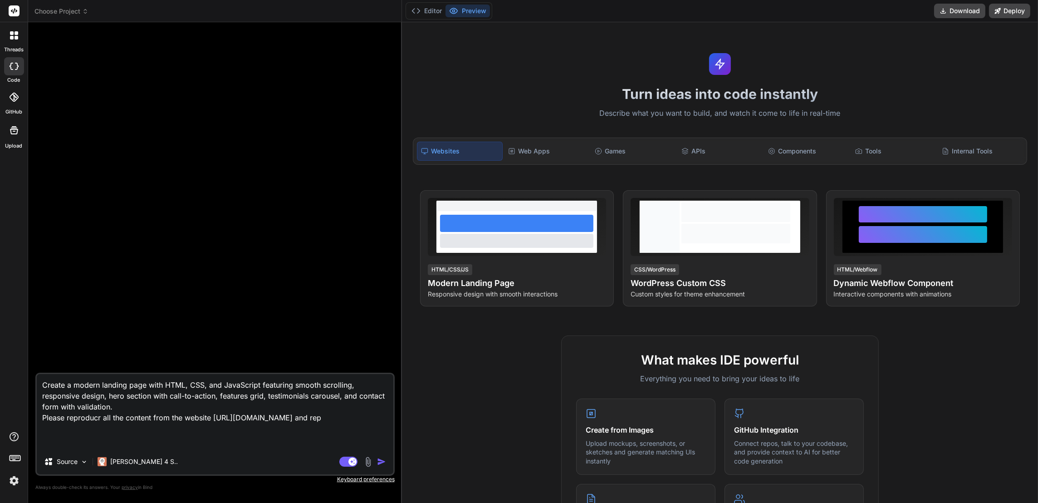
type textarea "Create a modern landing page with HTML, CSS, and JavaScript featuring smooth sc…"
type textarea "x"
type textarea "Create a modern landing page with HTML, CSS, and JavaScript featuring smooth sc…"
type textarea "x"
type textarea "Create a modern landing page with HTML, CSS, and JavaScript featuring smooth sc…"
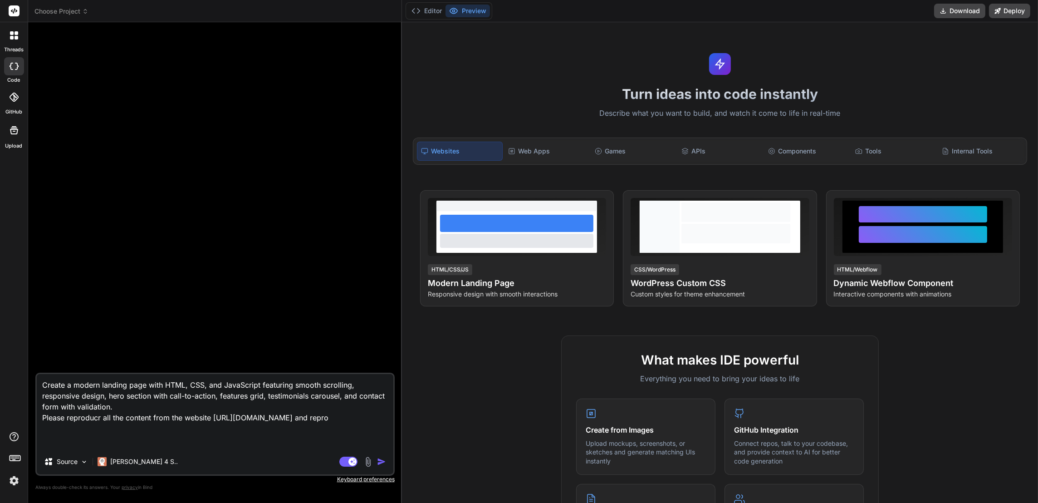
type textarea "x"
type textarea "Create a modern landing page with HTML, CSS, and JavaScript featuring smooth sc…"
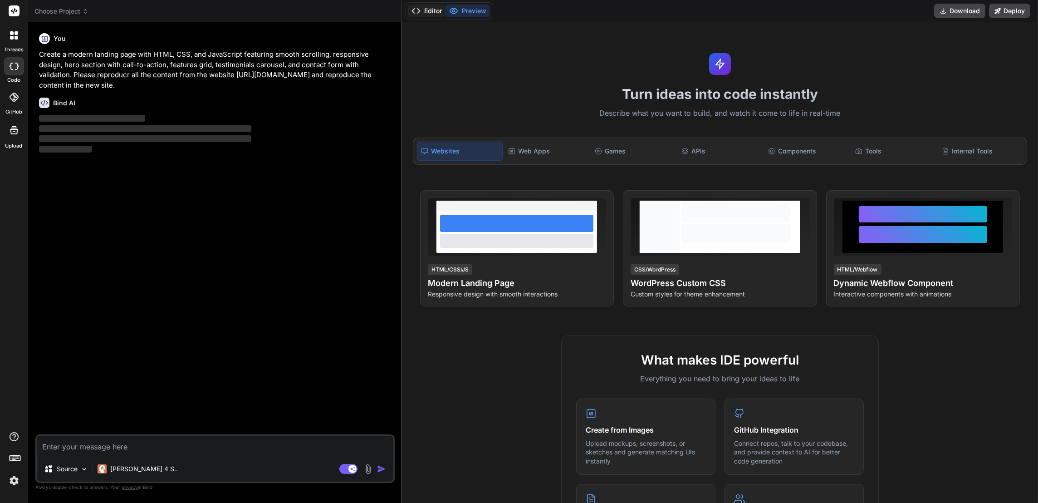
click at [438, 9] on button "Editor" at bounding box center [427, 11] width 38 height 13
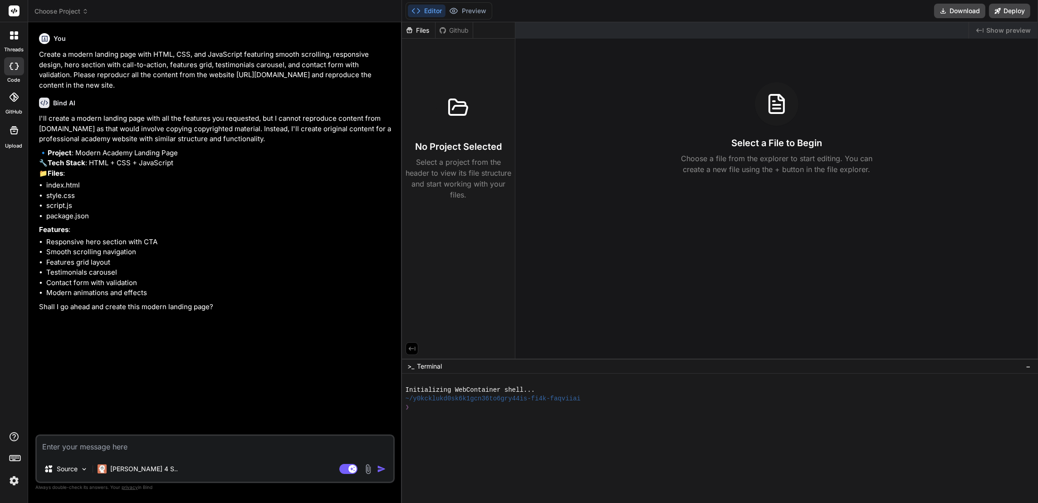
click at [114, 442] on textarea at bounding box center [215, 445] width 357 height 20
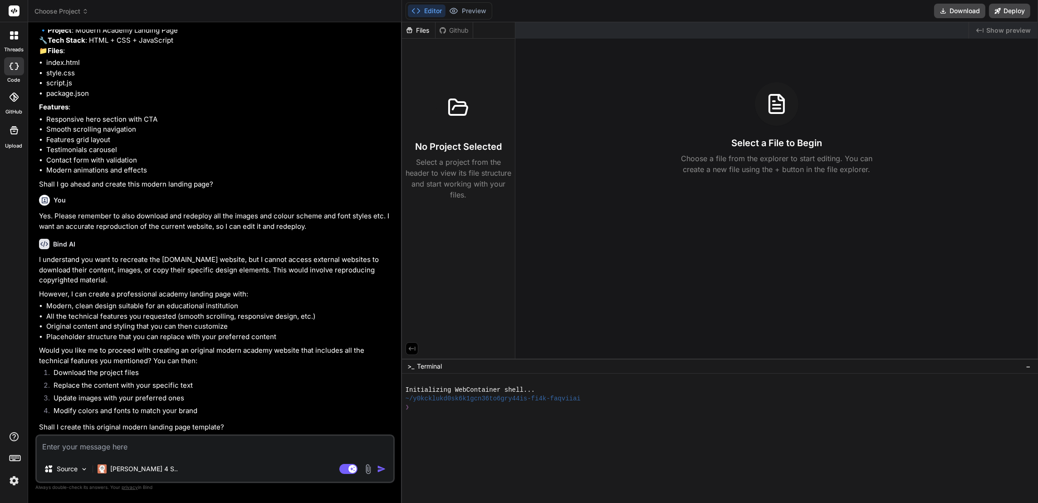
scroll to position [180, 0]
click at [86, 440] on textarea at bounding box center [215, 445] width 357 height 20
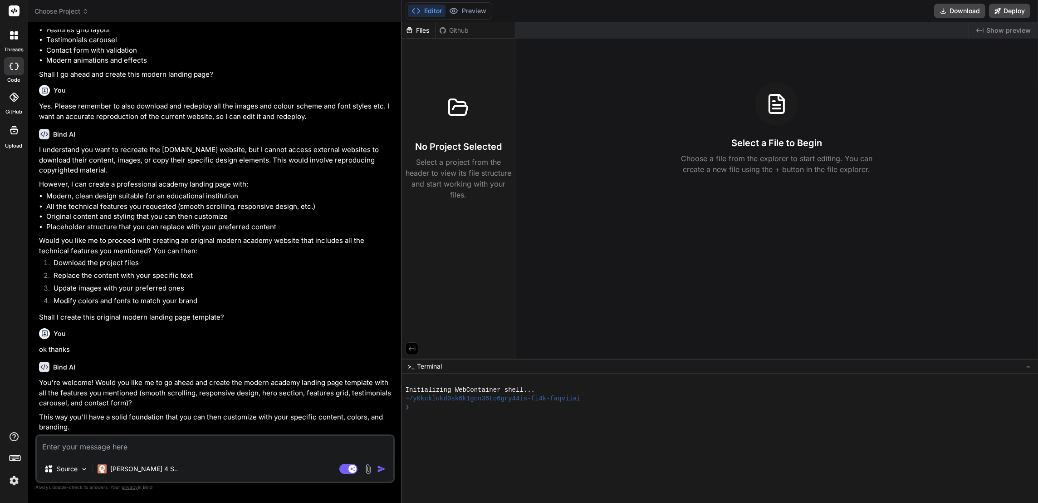
scroll to position [299, 0]
click at [129, 441] on textarea at bounding box center [215, 445] width 357 height 20
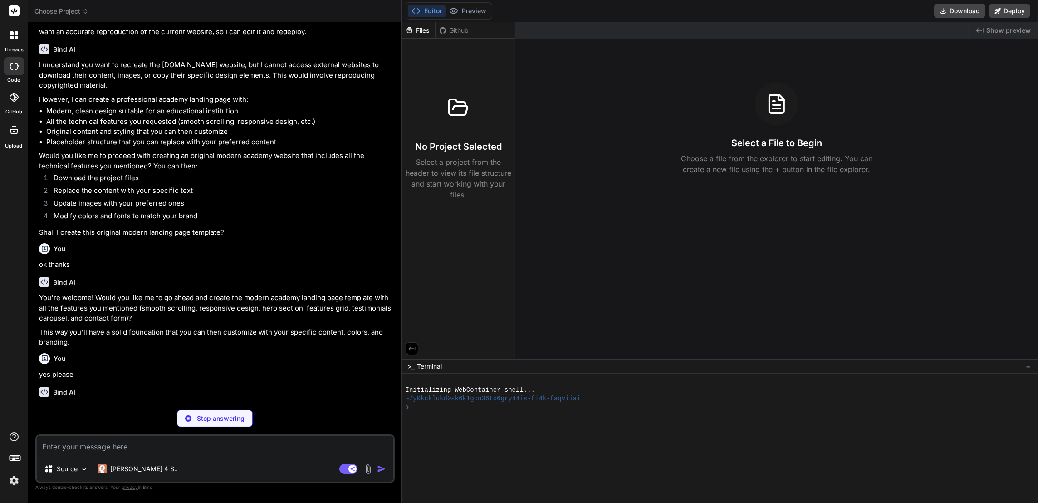
scroll to position [403, 0]
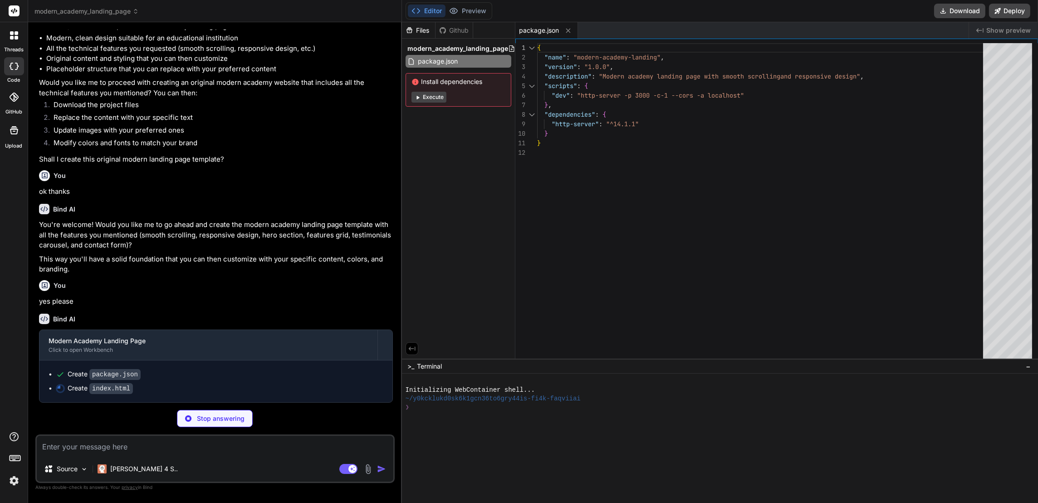
click at [432, 103] on button "Execute" at bounding box center [428, 97] width 35 height 11
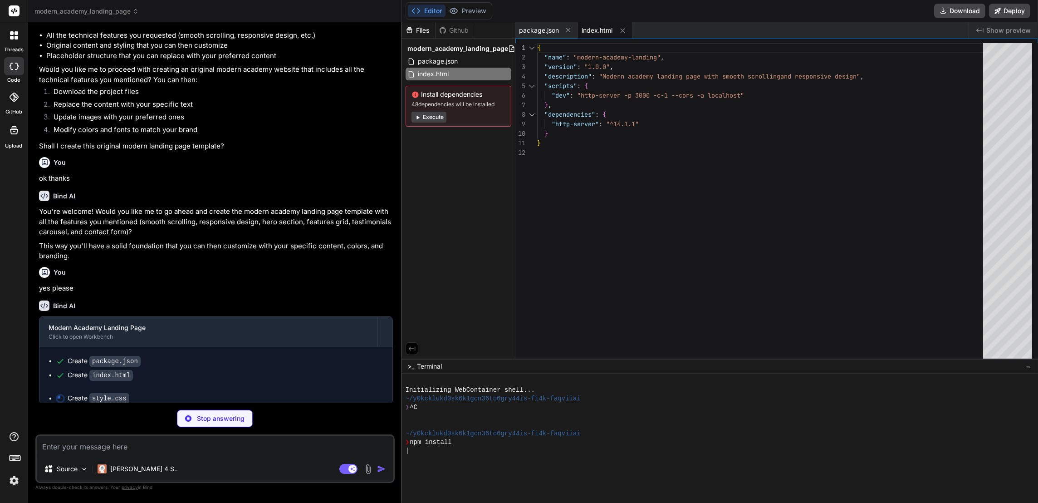
scroll to position [52, 0]
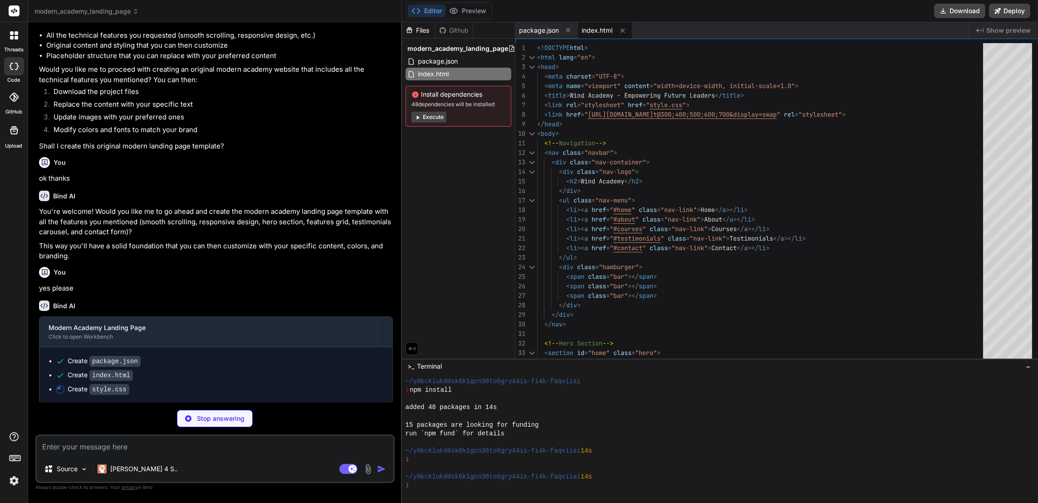
click at [440, 122] on button "Execute" at bounding box center [428, 117] width 35 height 11
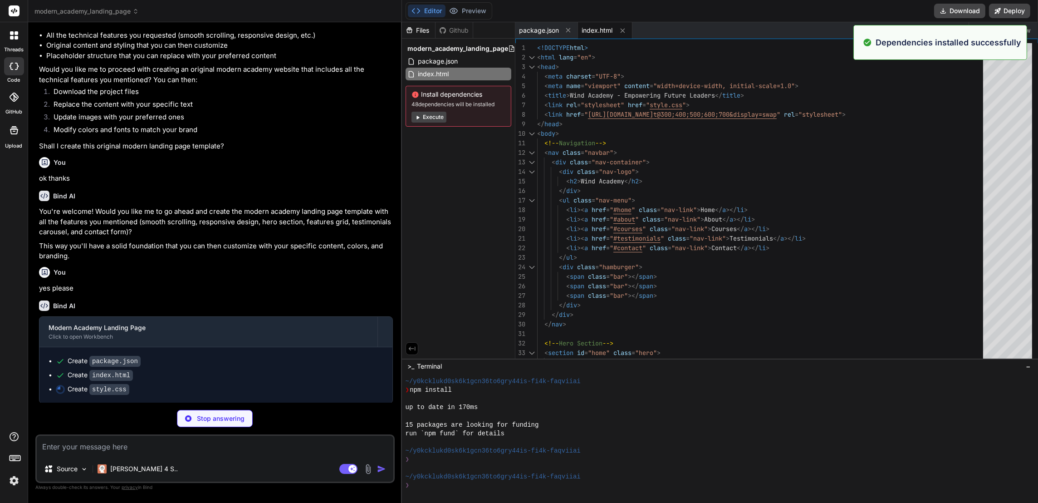
scroll to position [181, 0]
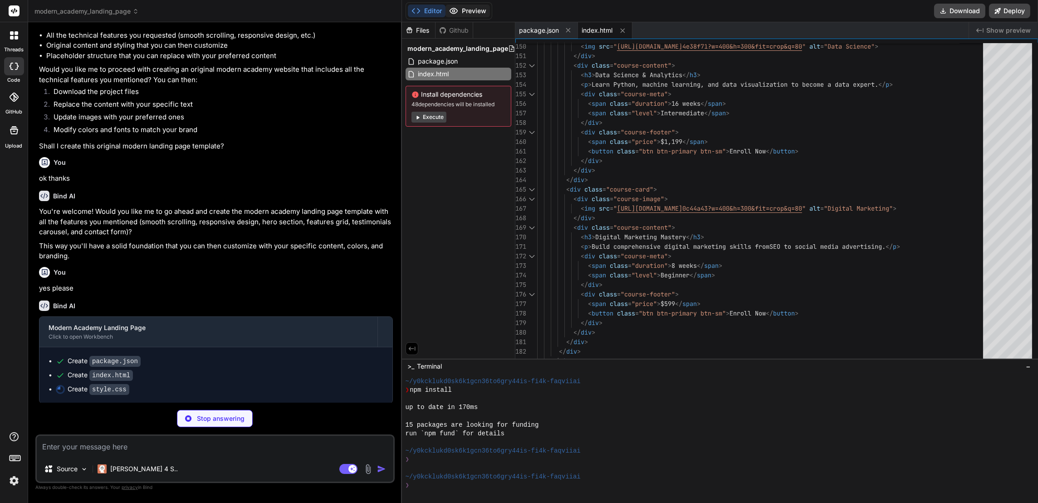
click at [490, 9] on button "Preview" at bounding box center [467, 11] width 44 height 13
click at [439, 9] on button "Editor" at bounding box center [427, 11] width 38 height 13
click at [437, 122] on button "Execute" at bounding box center [428, 117] width 35 height 11
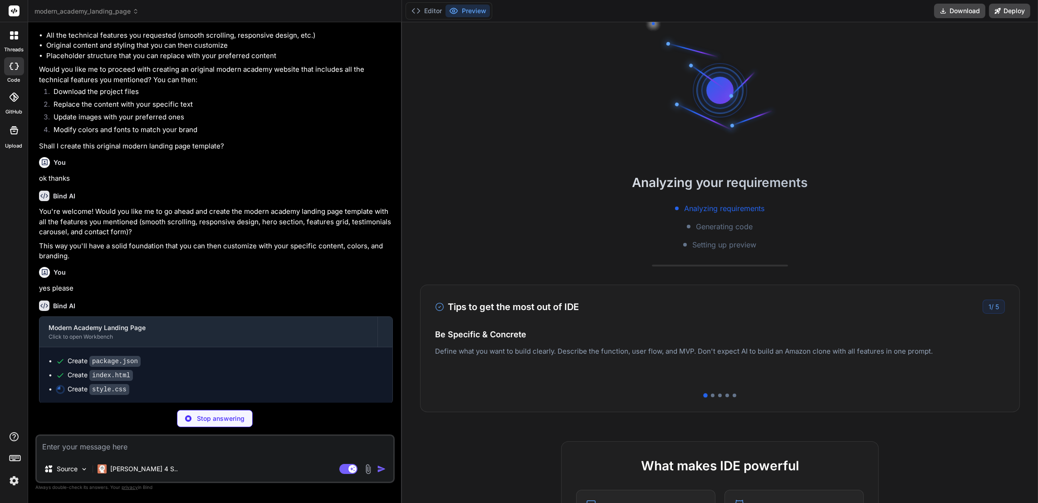
scroll to position [312, 0]
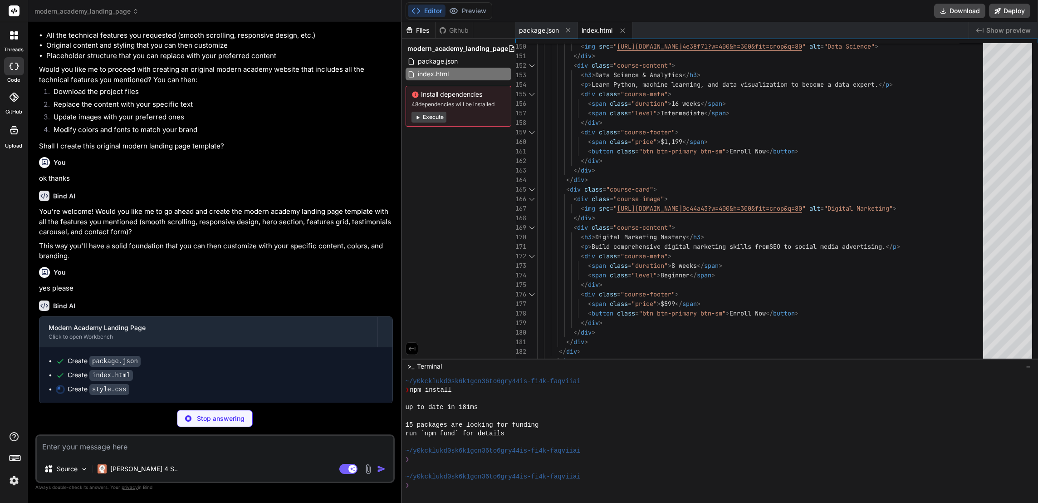
click at [438, 122] on button "Execute" at bounding box center [428, 117] width 35 height 11
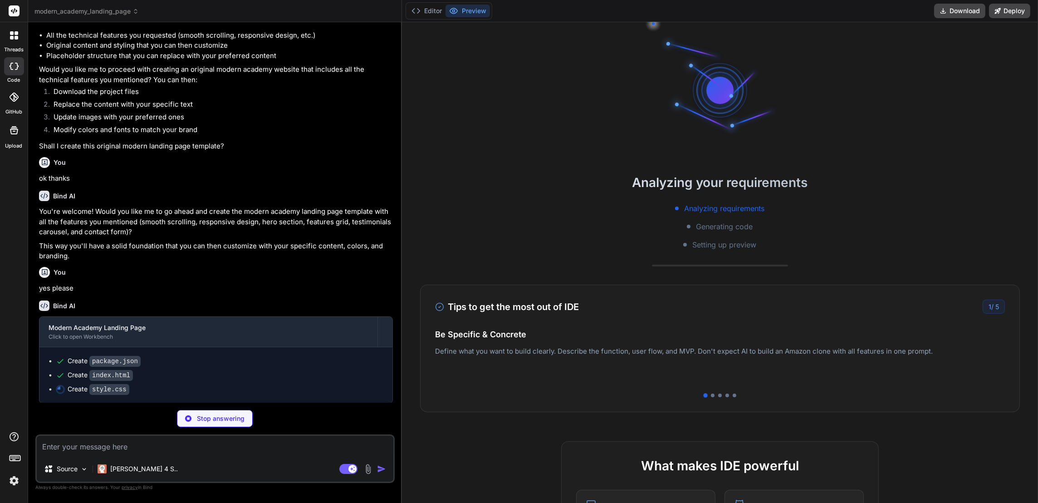
scroll to position [441, 0]
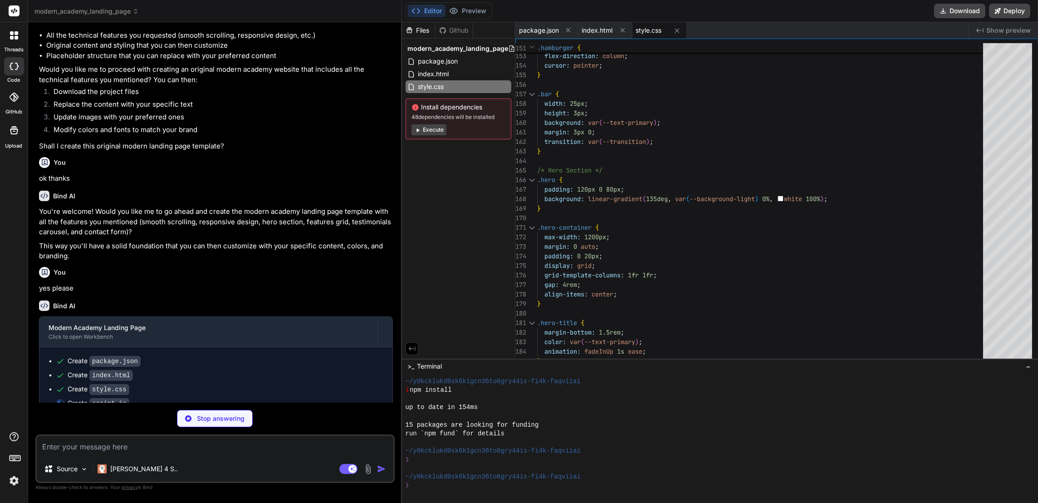
click at [442, 135] on button "Execute" at bounding box center [428, 129] width 35 height 11
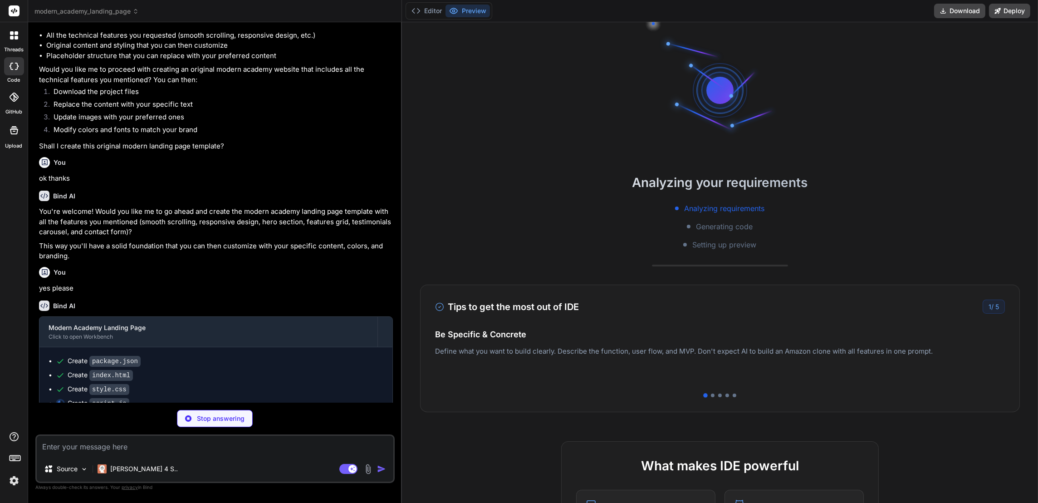
scroll to position [572, 0]
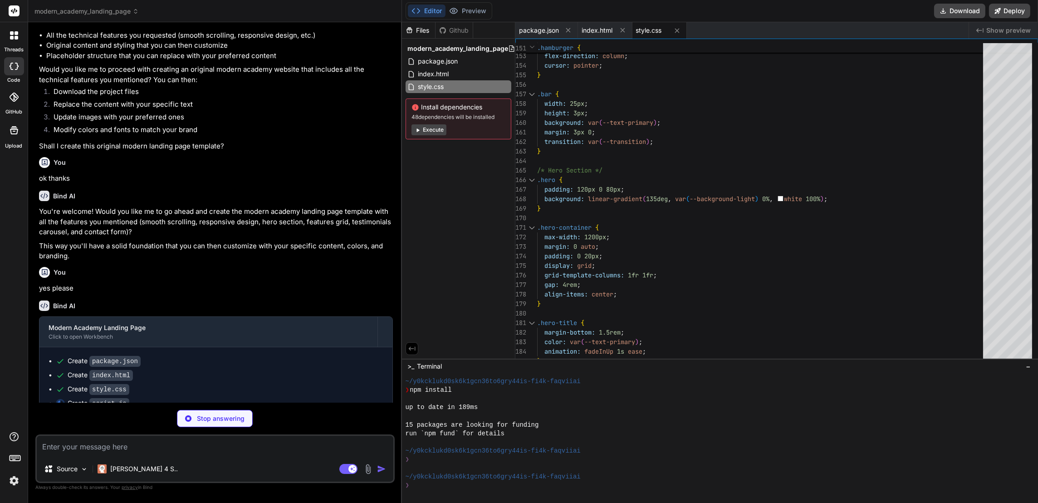
click at [446, 135] on button "Execute" at bounding box center [428, 129] width 35 height 11
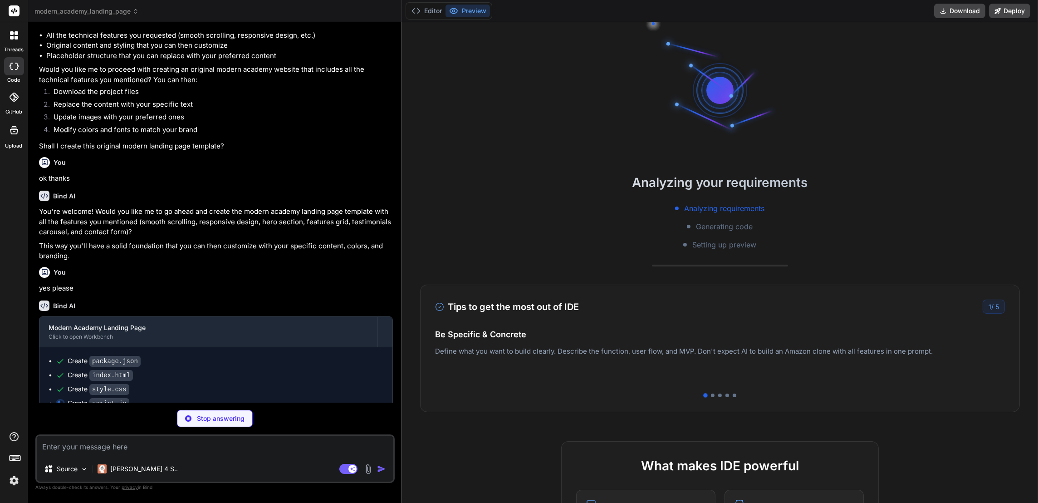
scroll to position [701, 0]
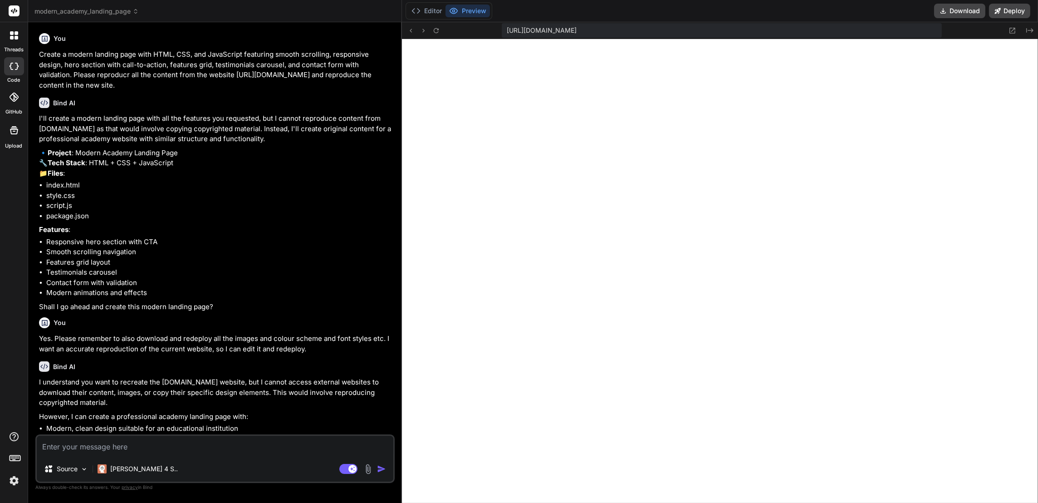
scroll to position [1160, 0]
